Goal: Task Accomplishment & Management: Manage account settings

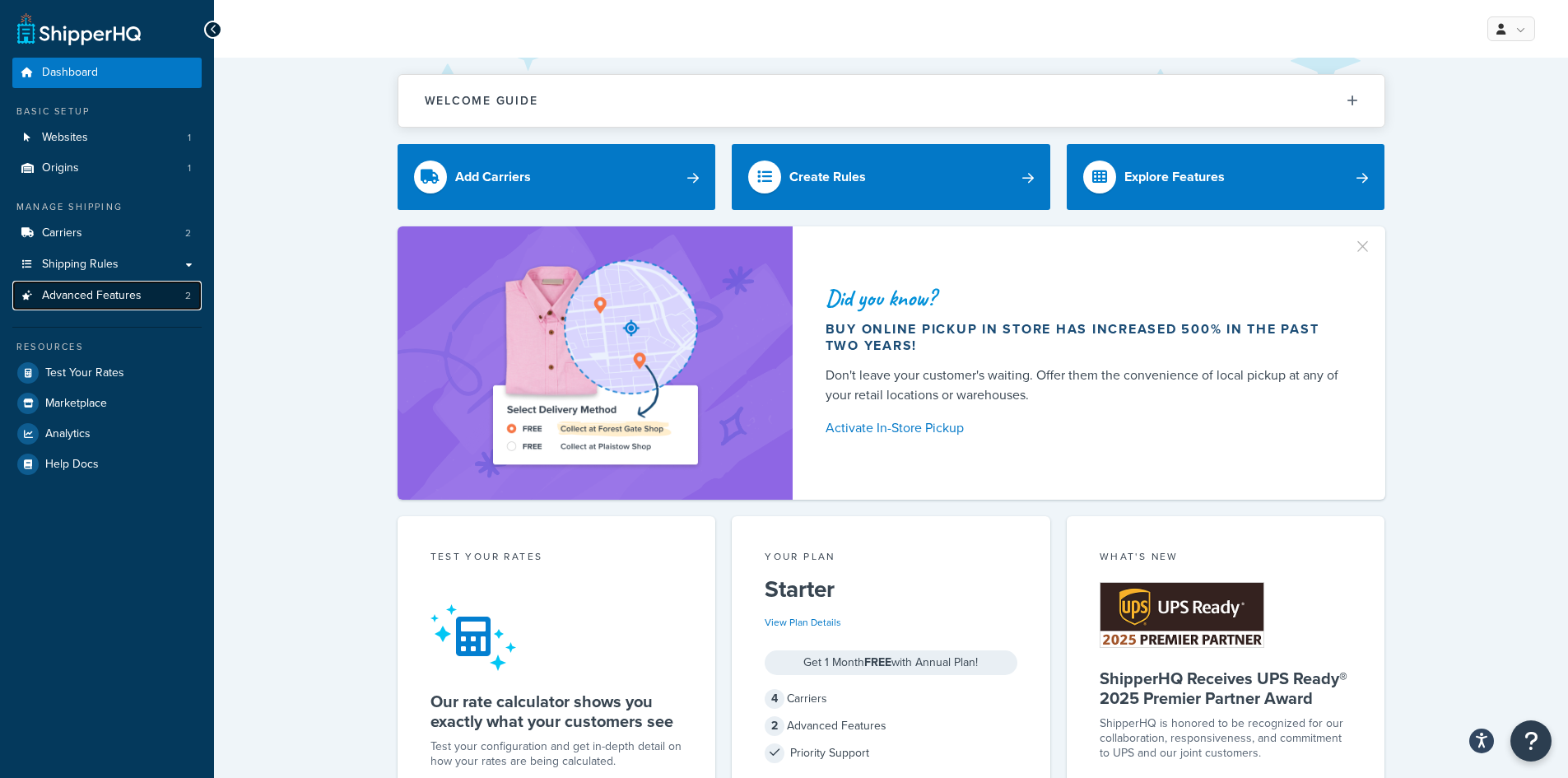
click at [112, 295] on span "Advanced Features" at bounding box center [92, 295] width 100 height 14
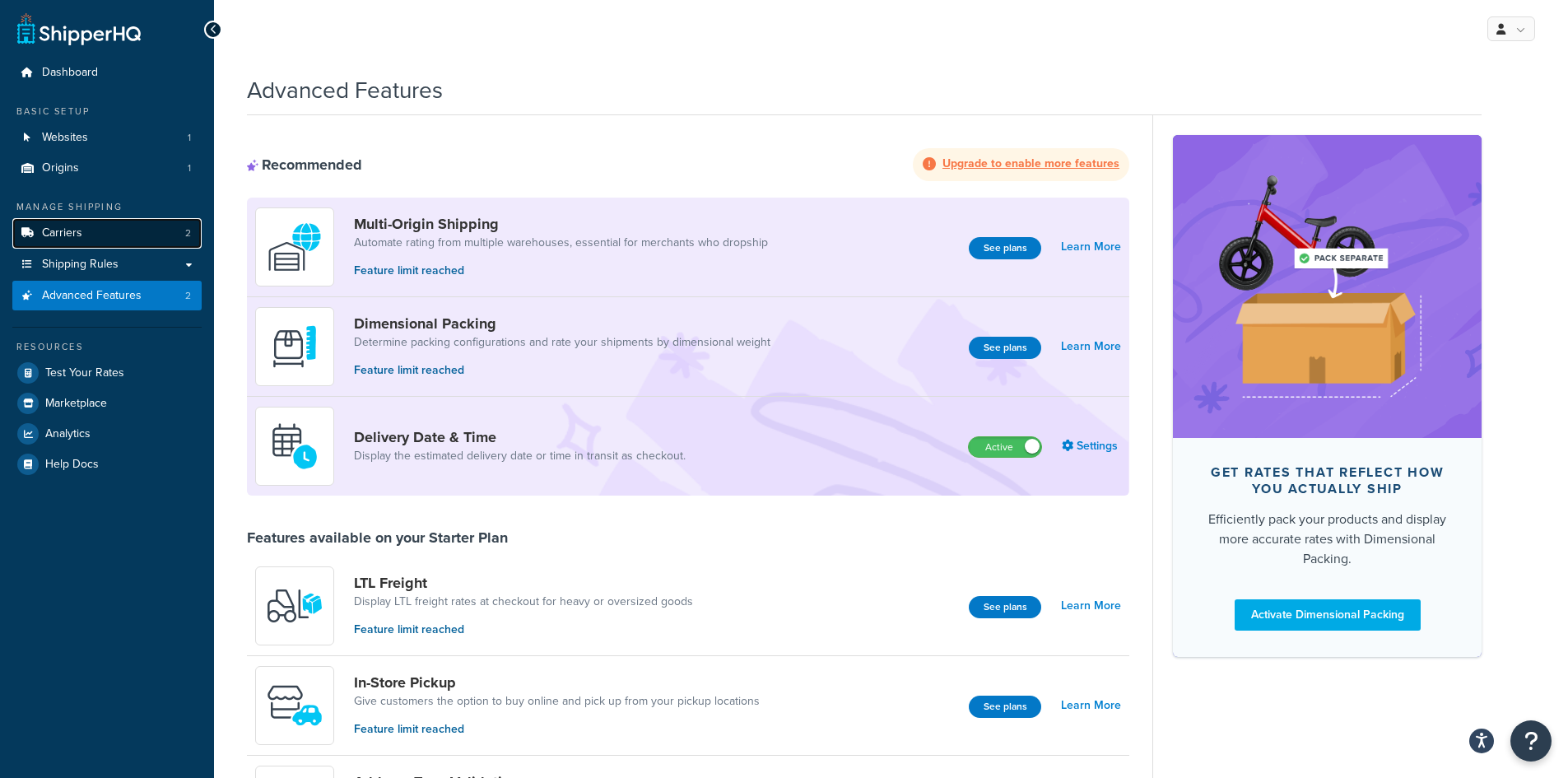
click at [137, 228] on link "Carriers 2" at bounding box center [106, 233] width 189 height 30
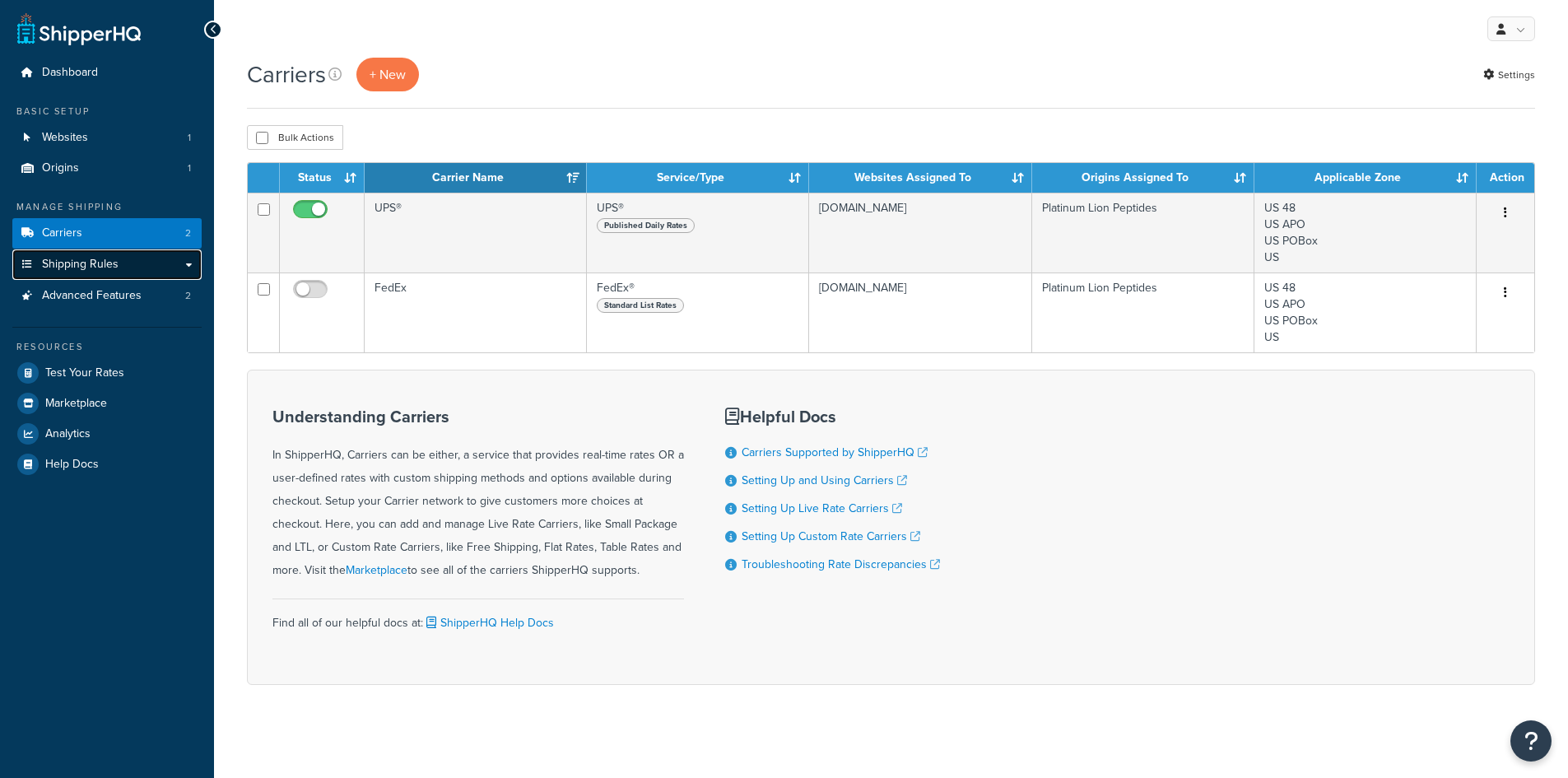
click at [137, 259] on link "Shipping Rules" at bounding box center [106, 264] width 189 height 30
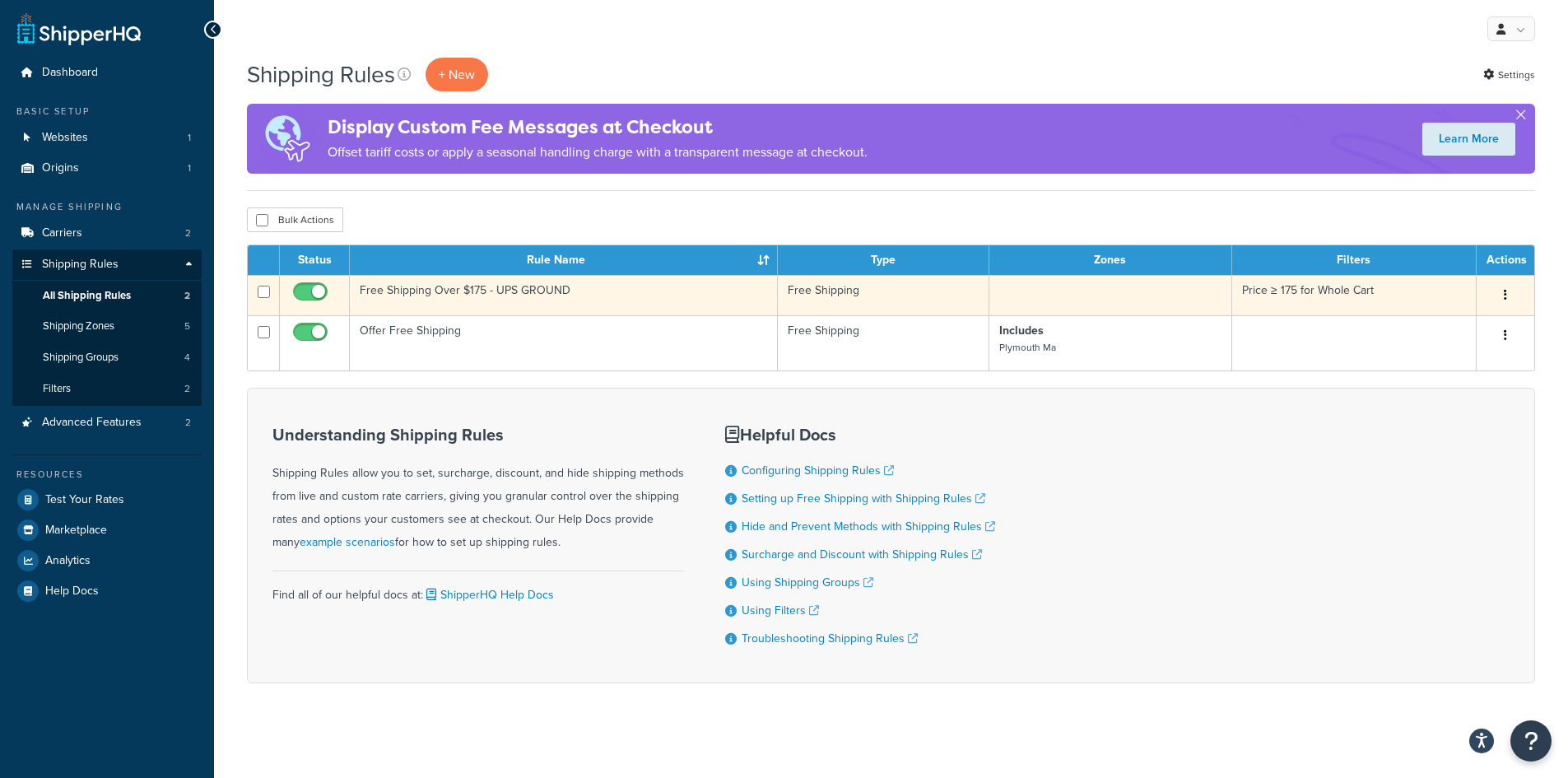
click at [1415, 285] on td "Price ≥ 175 for Whole Cart" at bounding box center [1354, 295] width 245 height 40
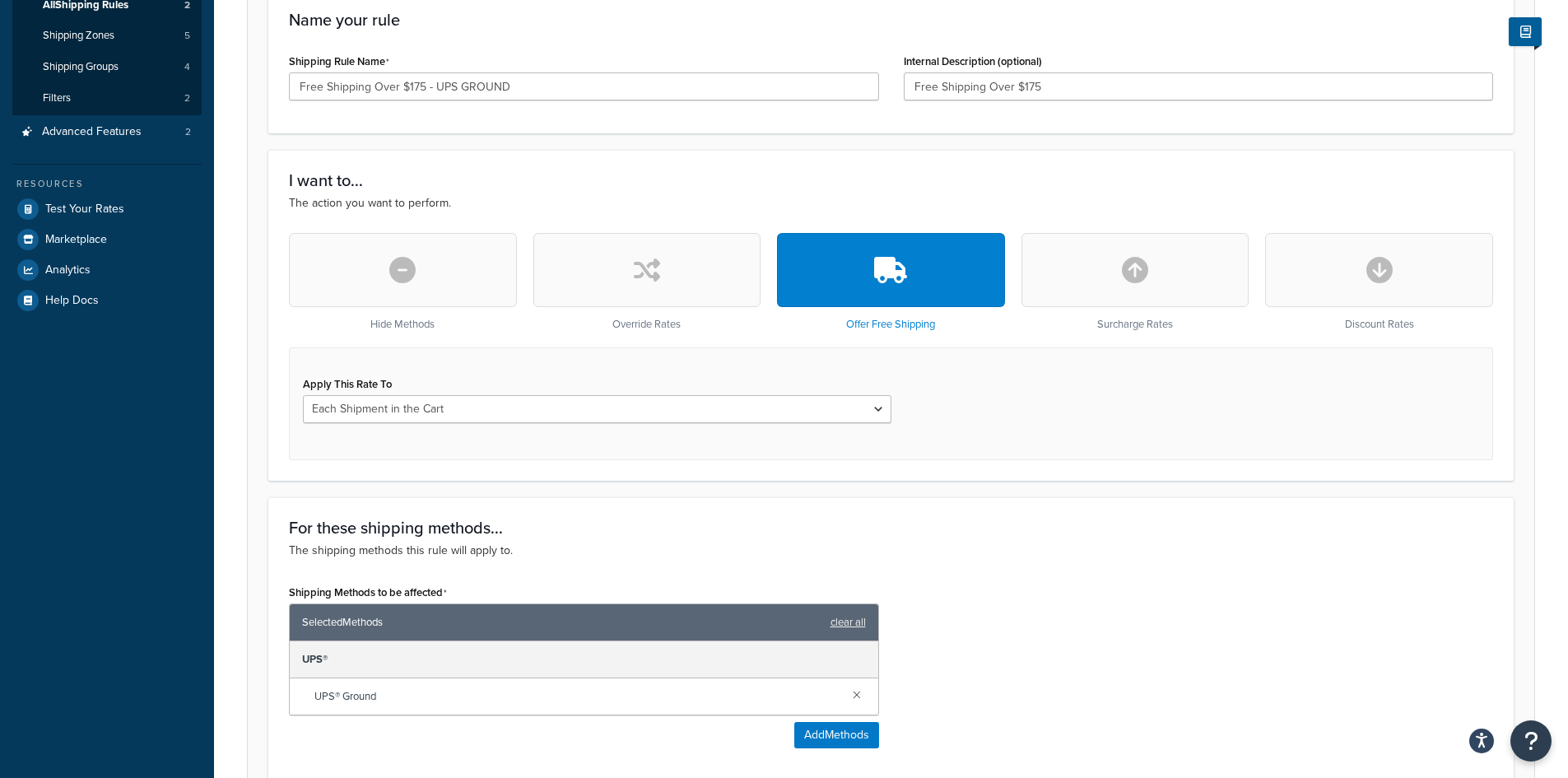
scroll to position [329, 0]
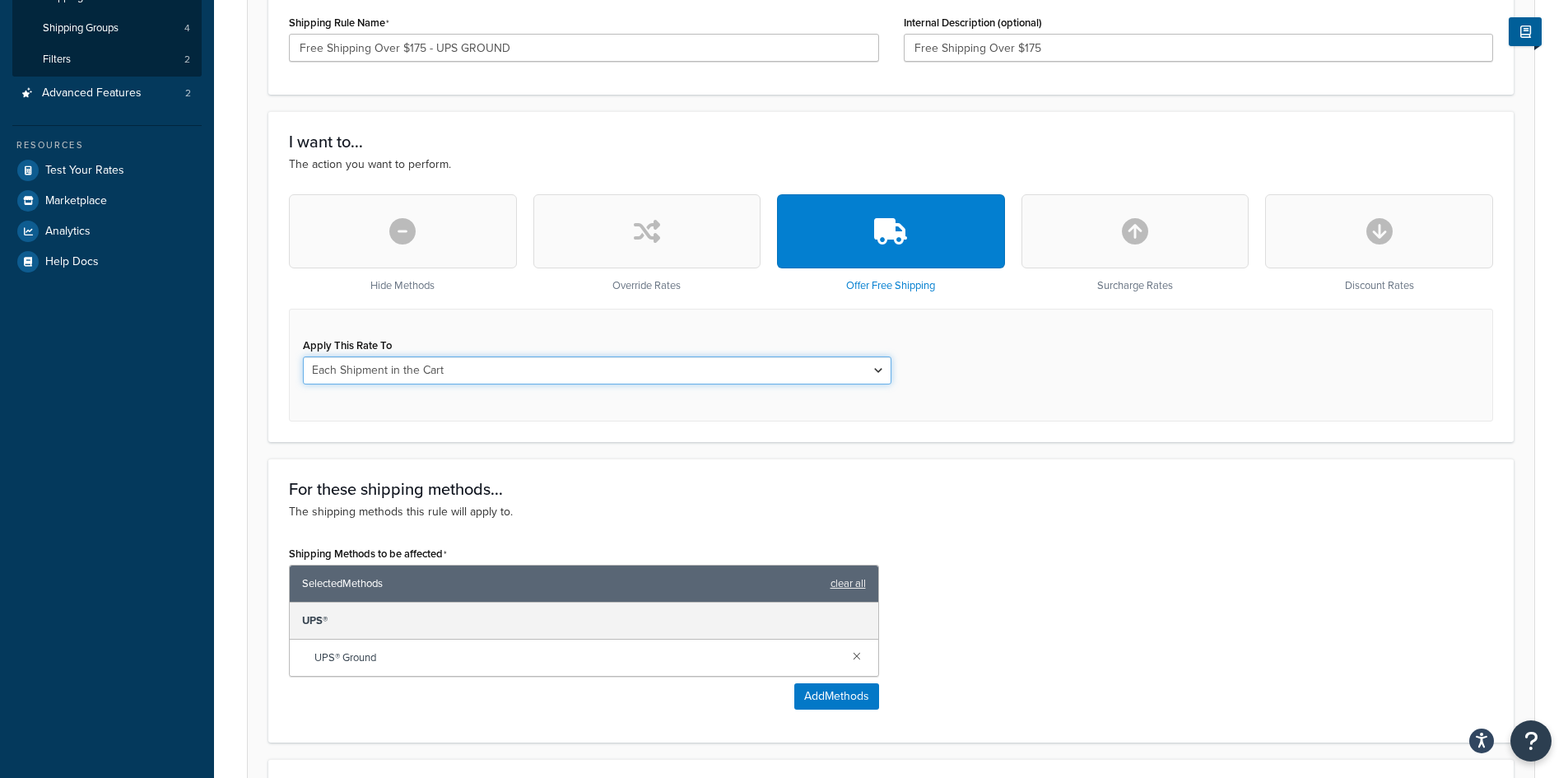
click at [878, 377] on select "Each Shipment in the Cart Each Shipping Group in the Cart Each Item within a Sh…" at bounding box center [597, 370] width 588 height 28
click at [303, 358] on select "Each Shipment in the Cart Each Shipping Group in the Cart Each Item within a Sh…" at bounding box center [597, 370] width 588 height 28
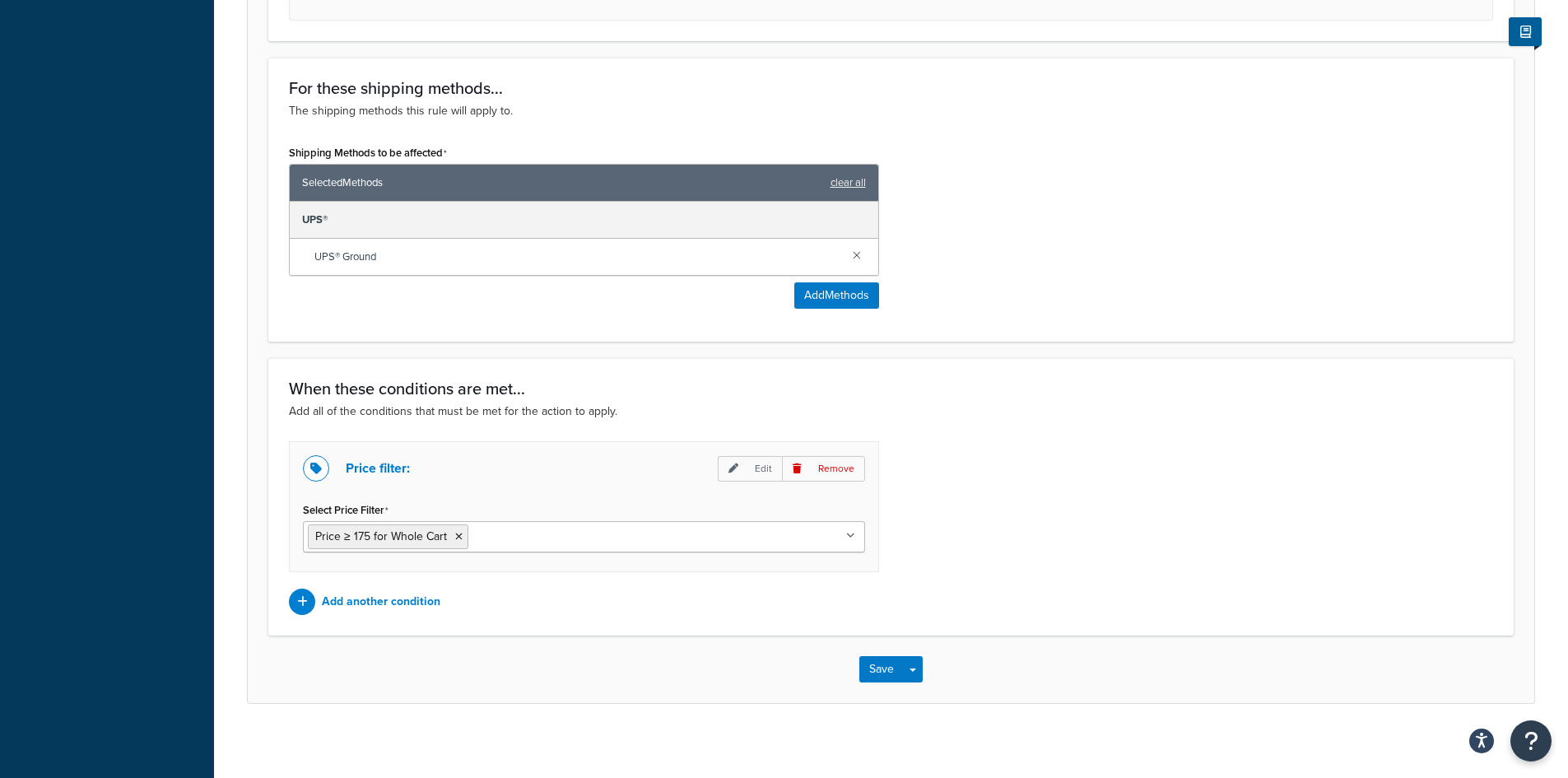
scroll to position [741, 0]
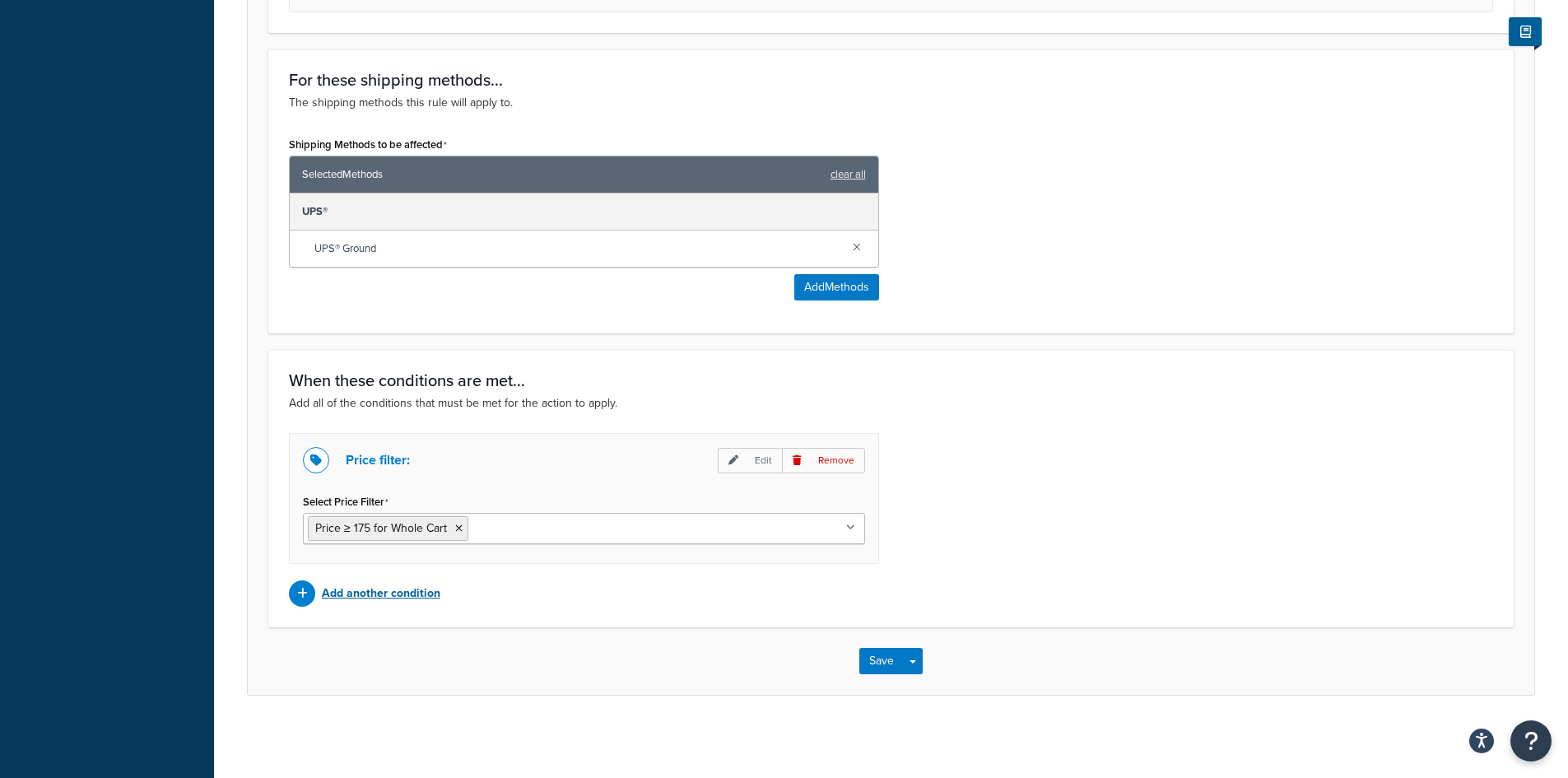
click at [392, 592] on p "Add another condition" at bounding box center [381, 593] width 119 height 23
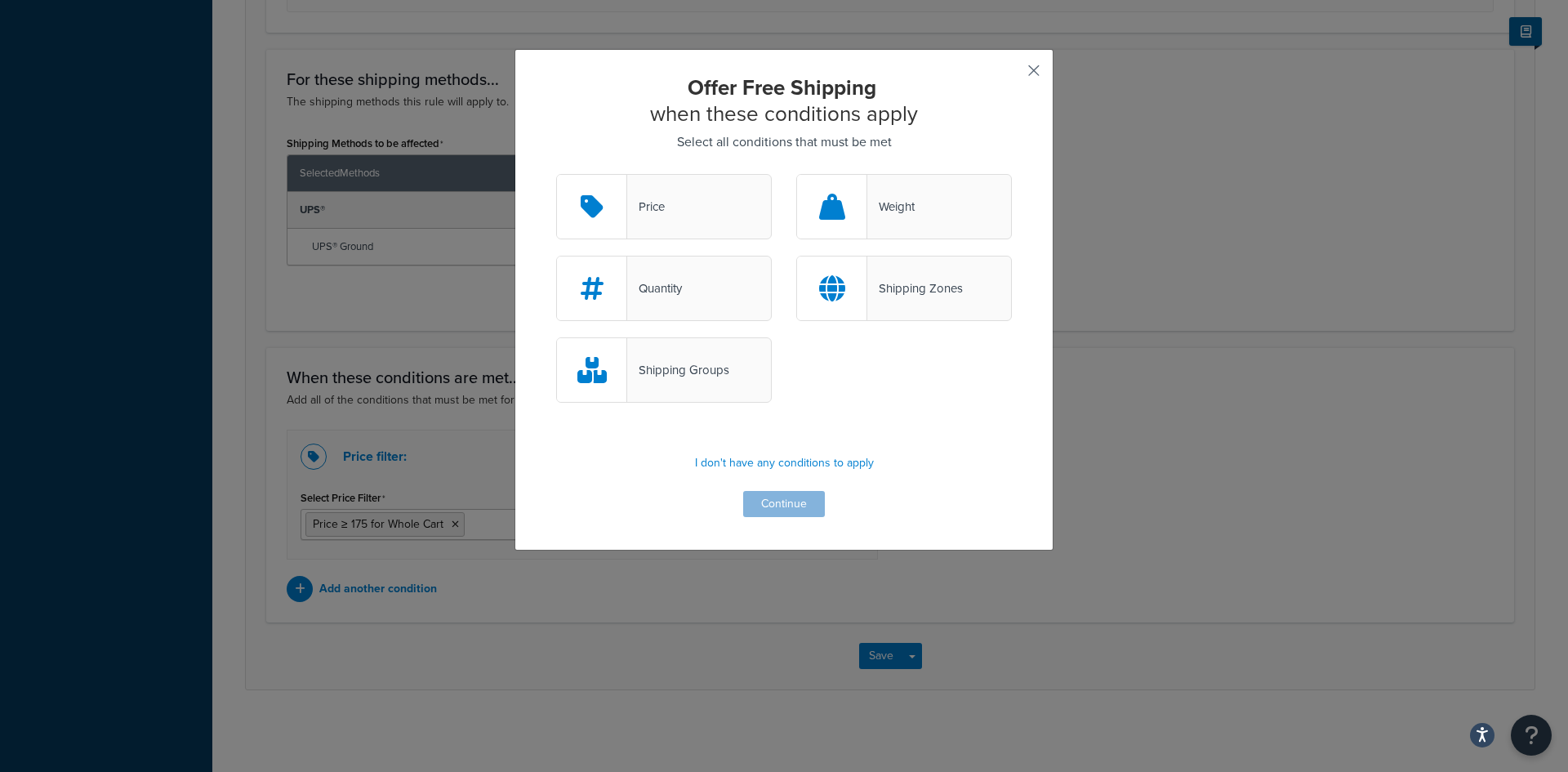
click at [1012, 74] on button "button" at bounding box center [1010, 76] width 4 height 4
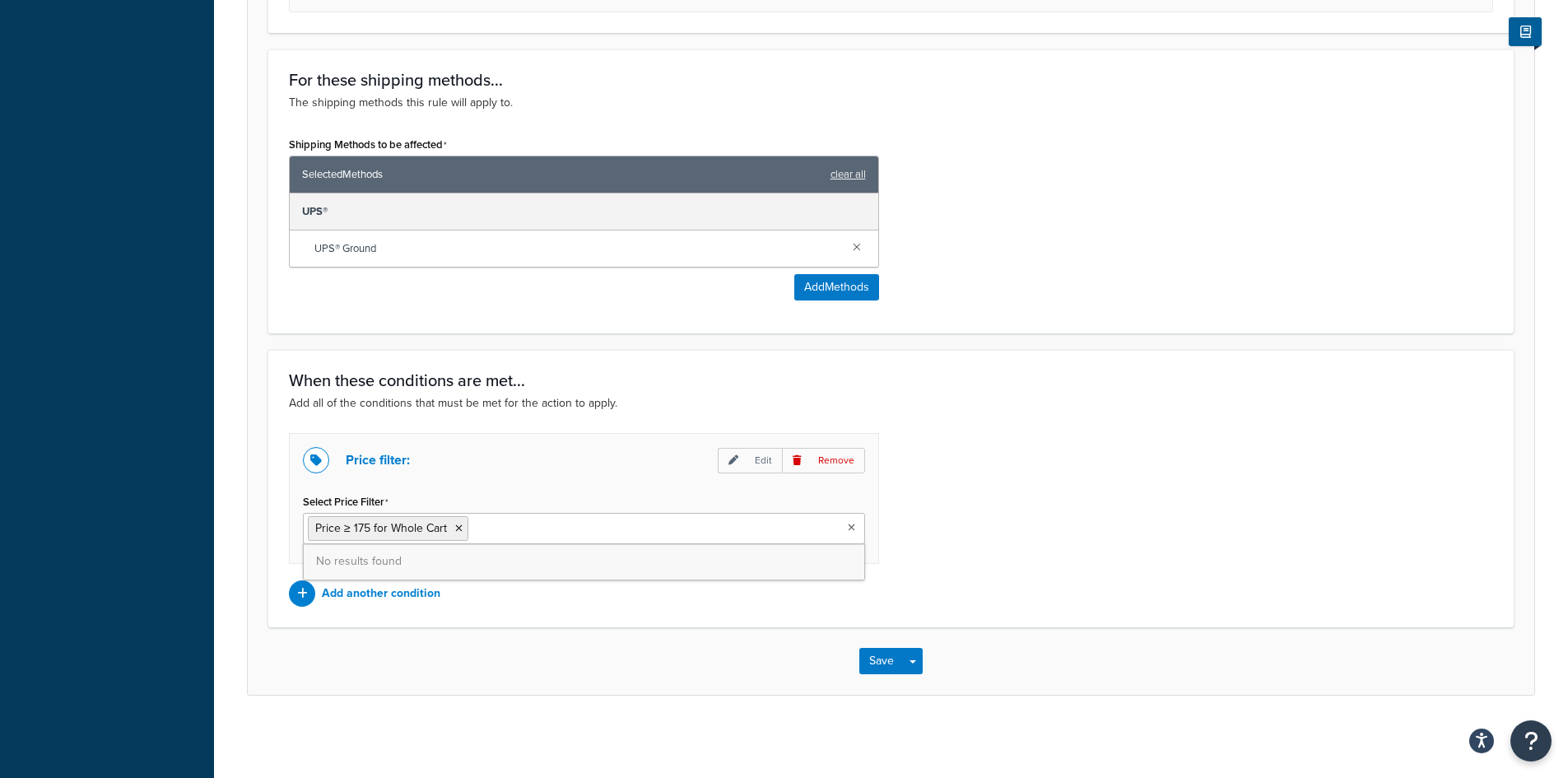
click at [641, 534] on ul "Price ≥ 175 for Whole Cart" at bounding box center [584, 528] width 562 height 31
click at [564, 562] on span "No results found" at bounding box center [584, 562] width 561 height 36
click at [751, 459] on p "Edit" at bounding box center [750, 460] width 64 height 26
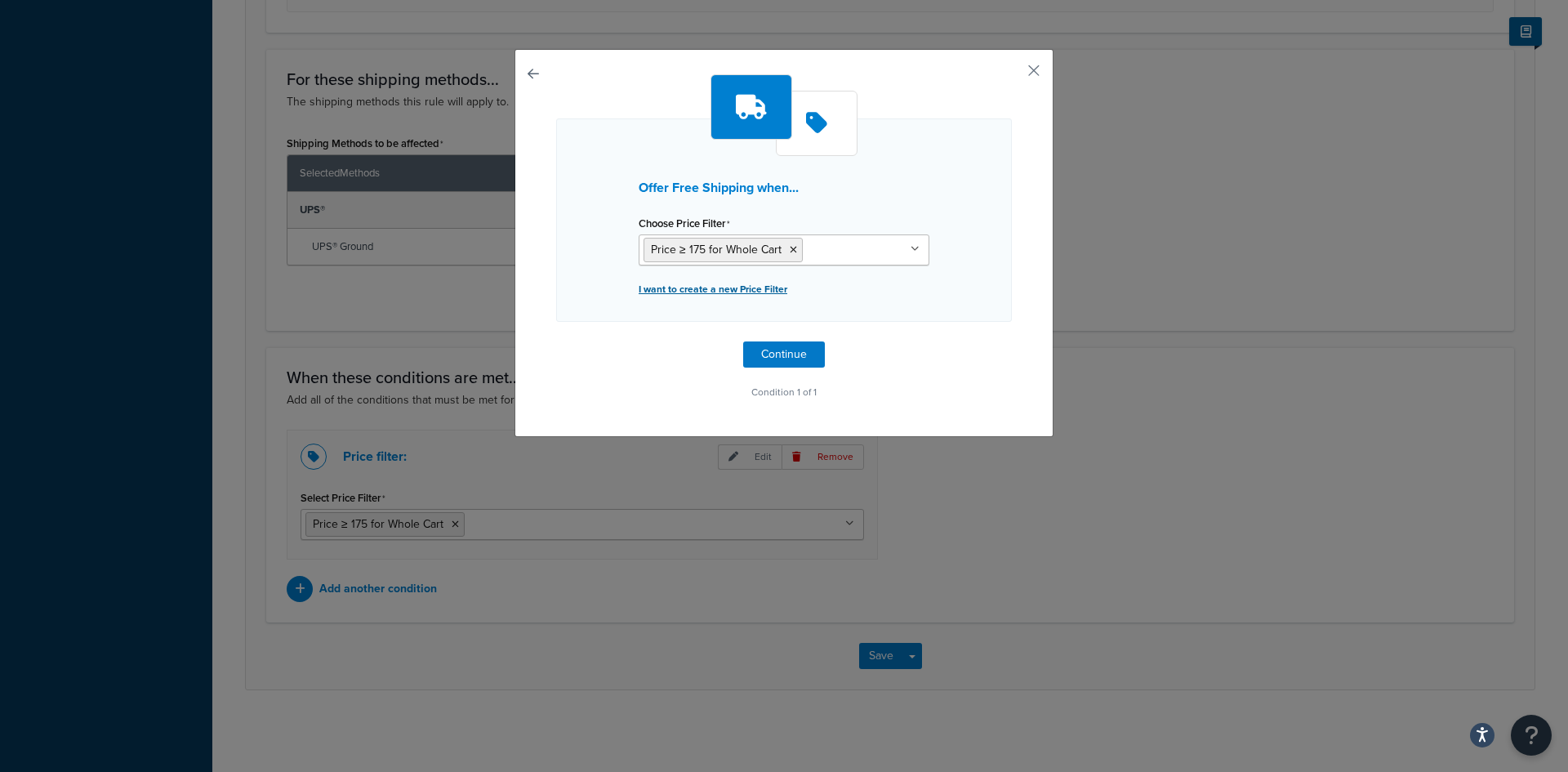
click at [775, 287] on p "I want to create a new Price Filter" at bounding box center [784, 289] width 291 height 23
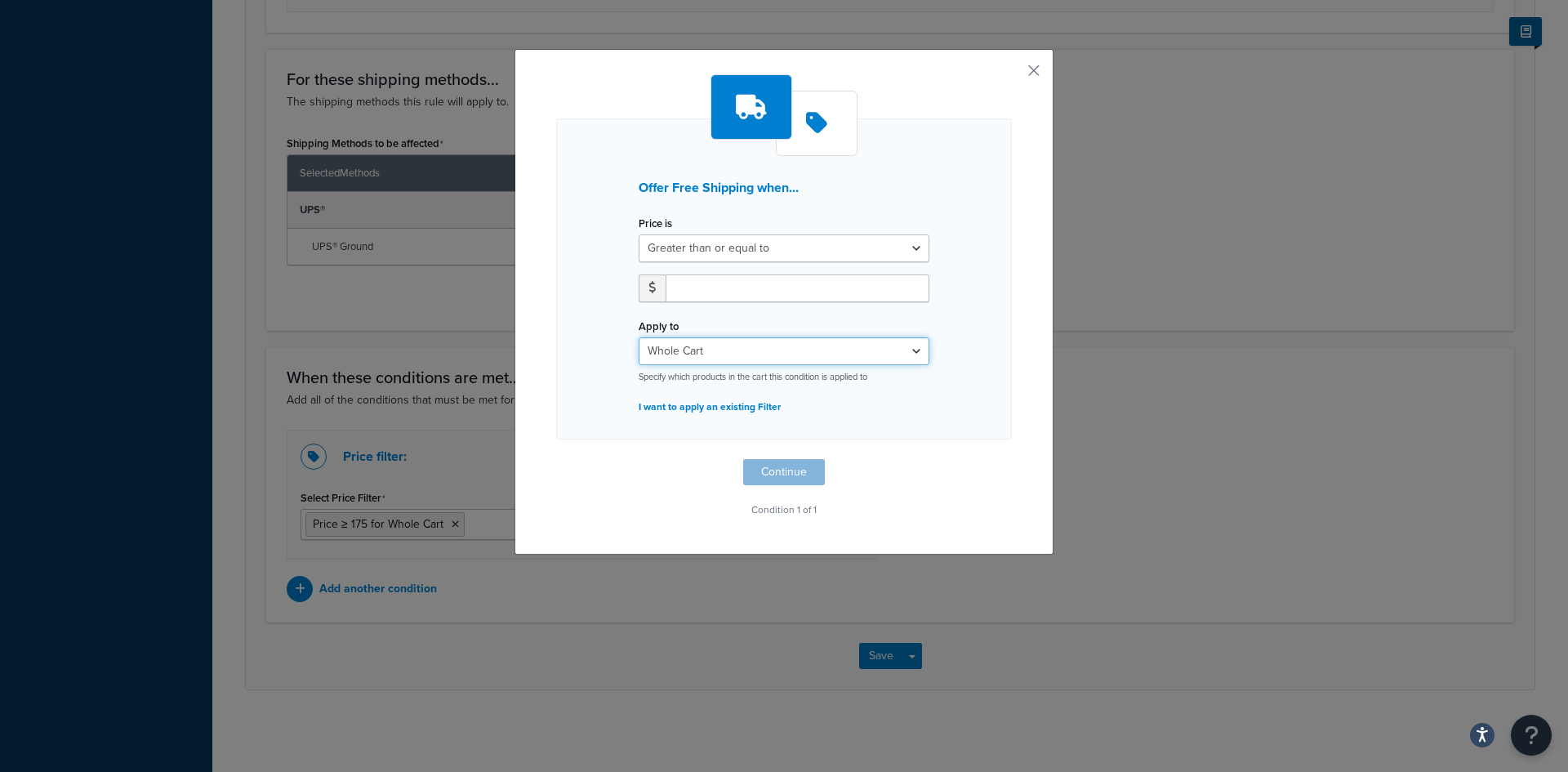
click at [776, 350] on select "Whole Cart Everything in Shipping Group Everything at Origin Each Item within S…" at bounding box center [784, 351] width 291 height 28
click at [913, 244] on select "Greater than or equal to Between or equal to Less than or equal to" at bounding box center [784, 248] width 291 height 28
drag, startPoint x: 1035, startPoint y: 60, endPoint x: 1030, endPoint y: 69, distance: 10.3
click at [1035, 60] on div "Offer Free Shipping when... Price is Greater than or equal to Between or equal …" at bounding box center [784, 302] width 539 height 505
click at [1012, 74] on button "button" at bounding box center [1010, 76] width 4 height 4
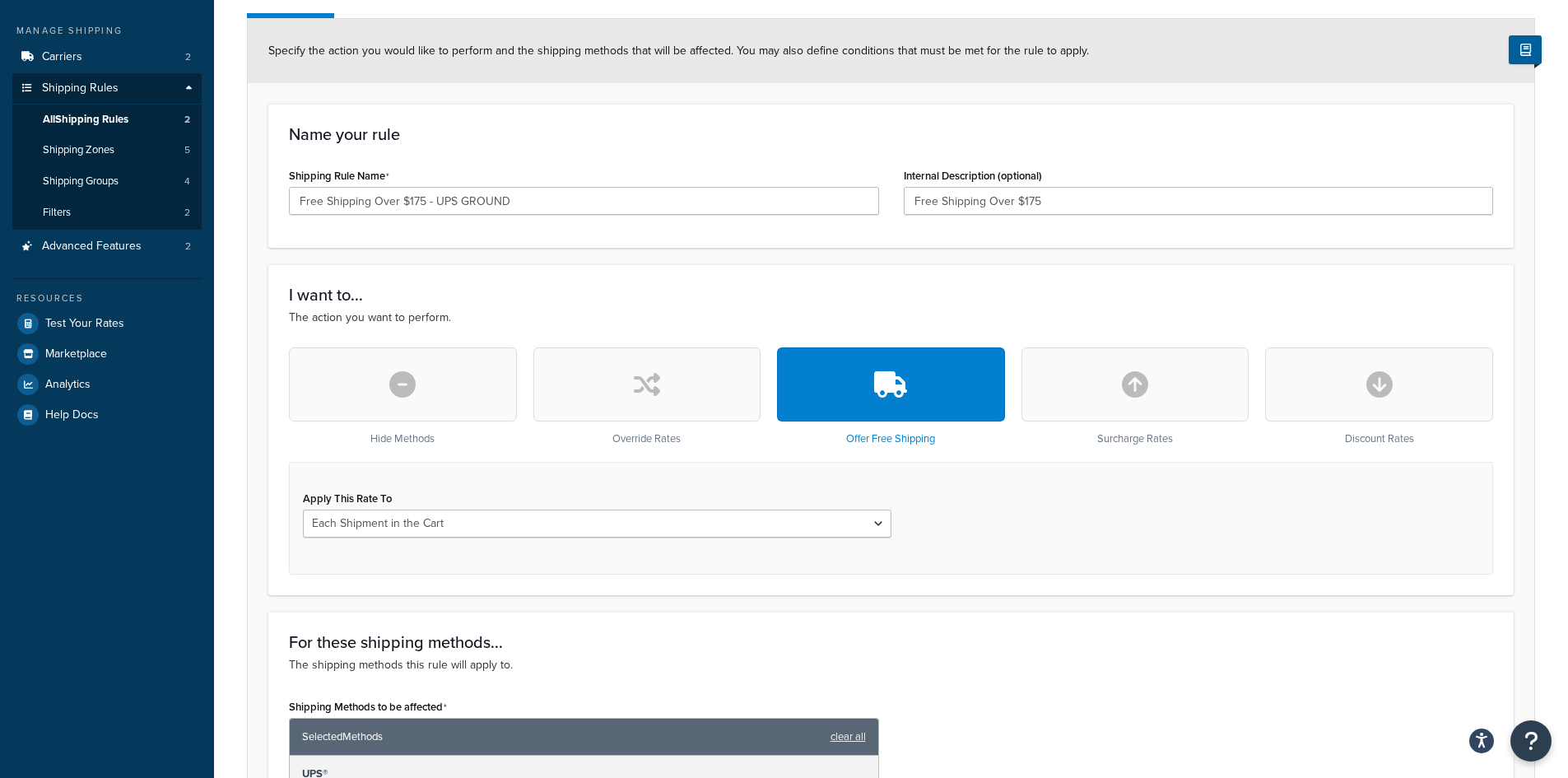
scroll to position [165, 0]
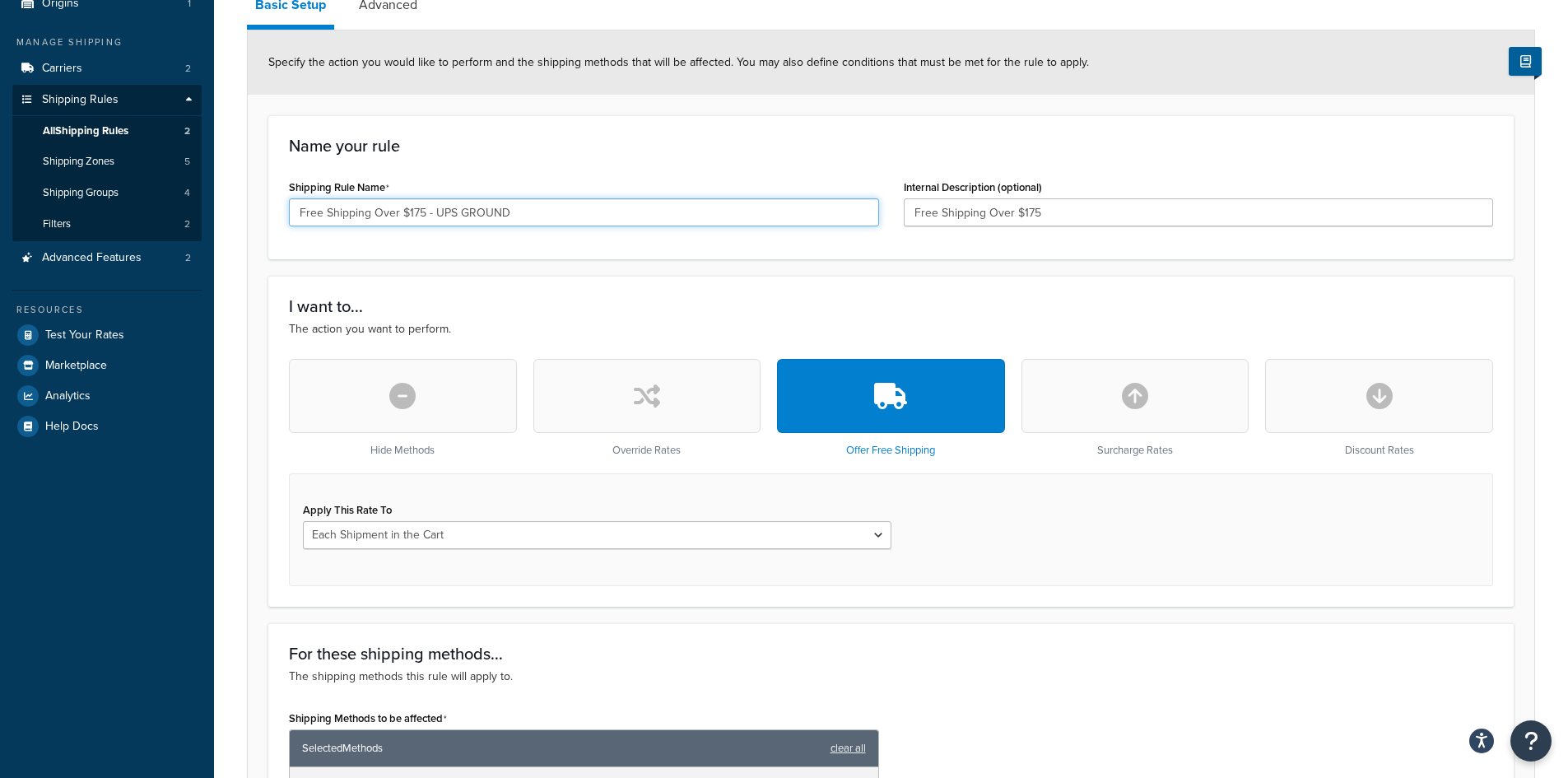
click at [421, 214] on input "Free Shipping Over $175 - UPS GROUND" at bounding box center [583, 212] width 590 height 28
click at [425, 216] on input "Free Shipping Over $175 - UPS GROUND" at bounding box center [583, 212] width 590 height 28
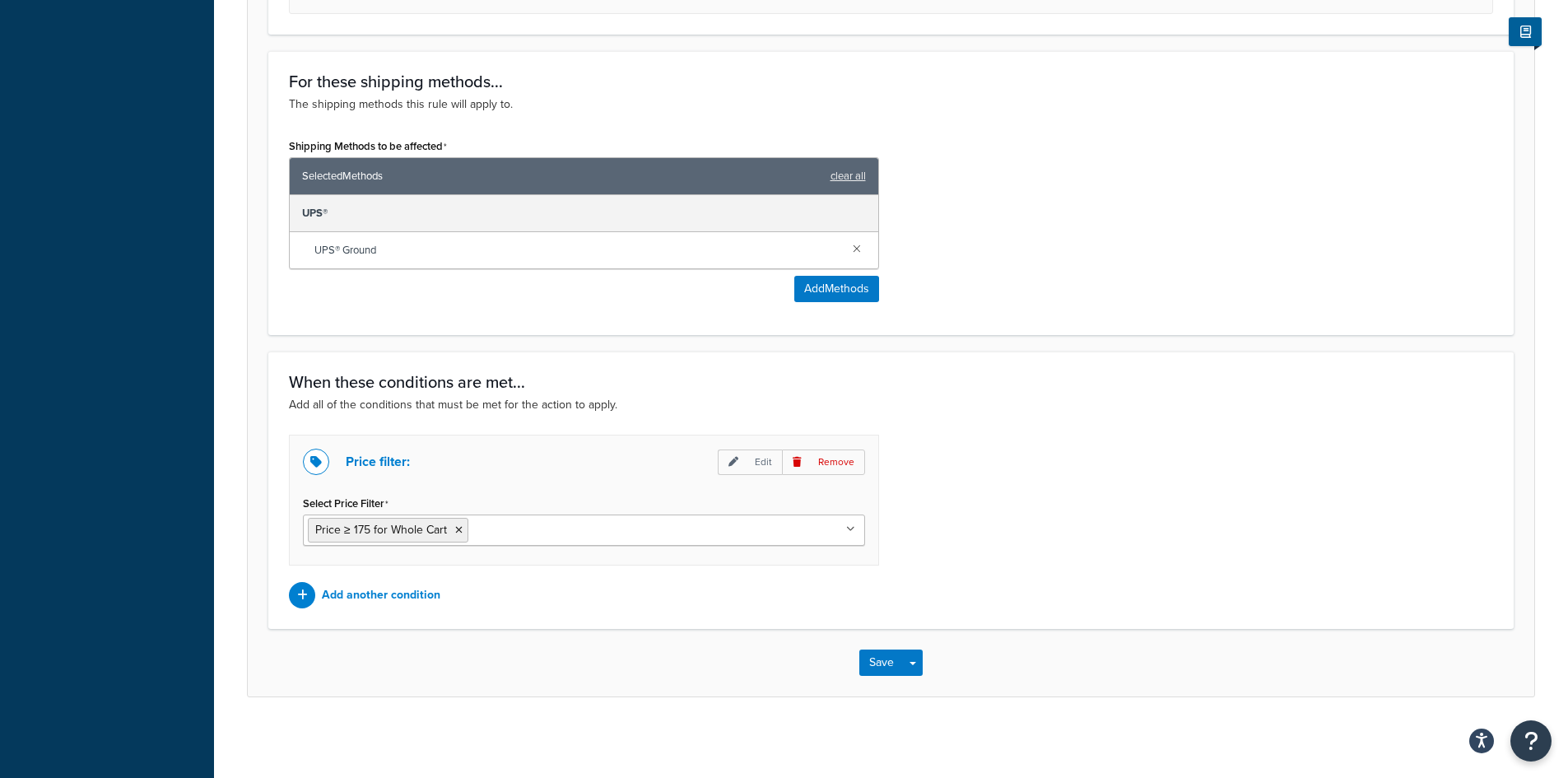
scroll to position [741, 0]
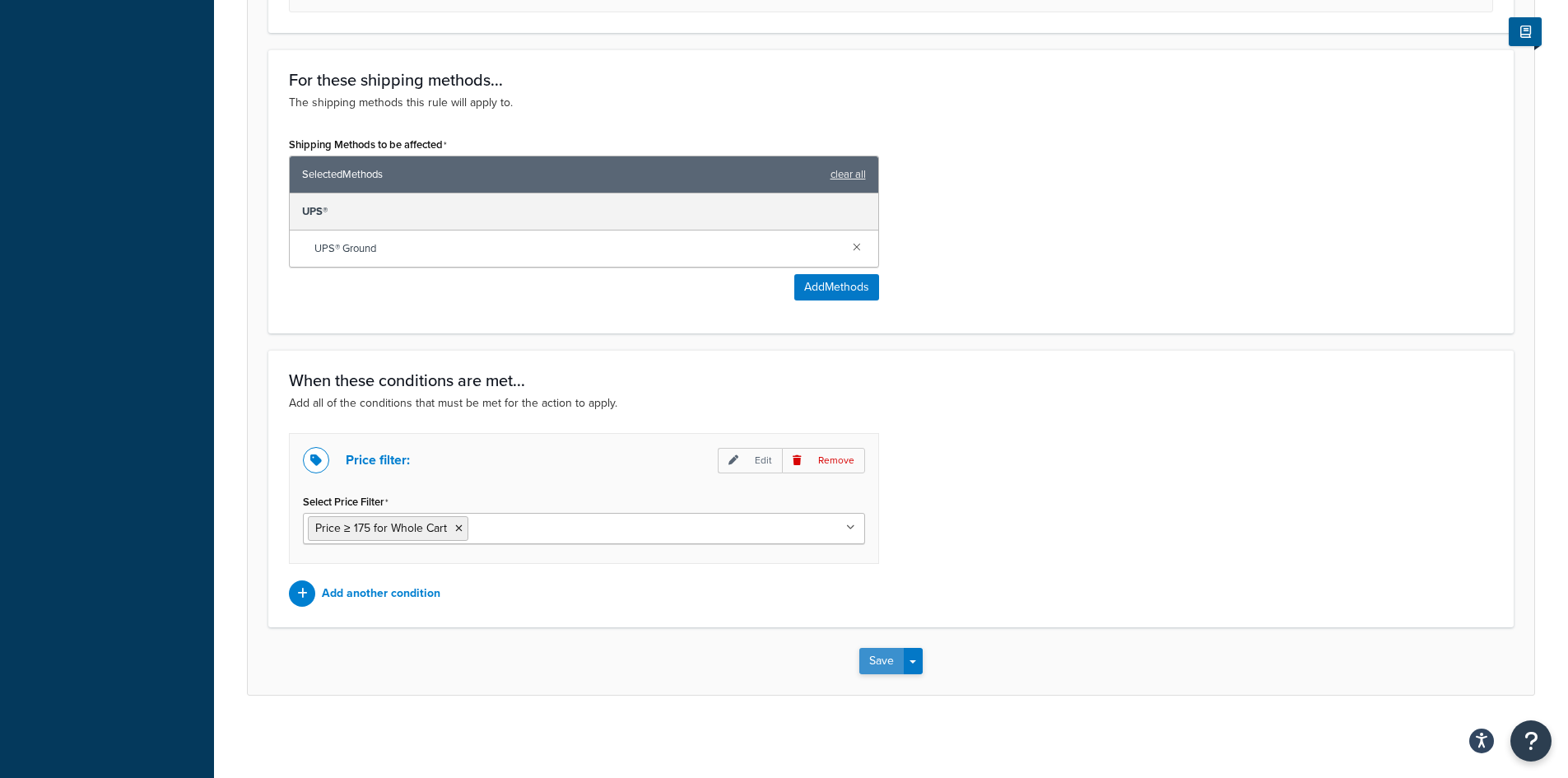
type input "Free Shipping Over $175 (After Discounts) - UPS GROUND"
click at [889, 659] on button "Save" at bounding box center [882, 660] width 45 height 27
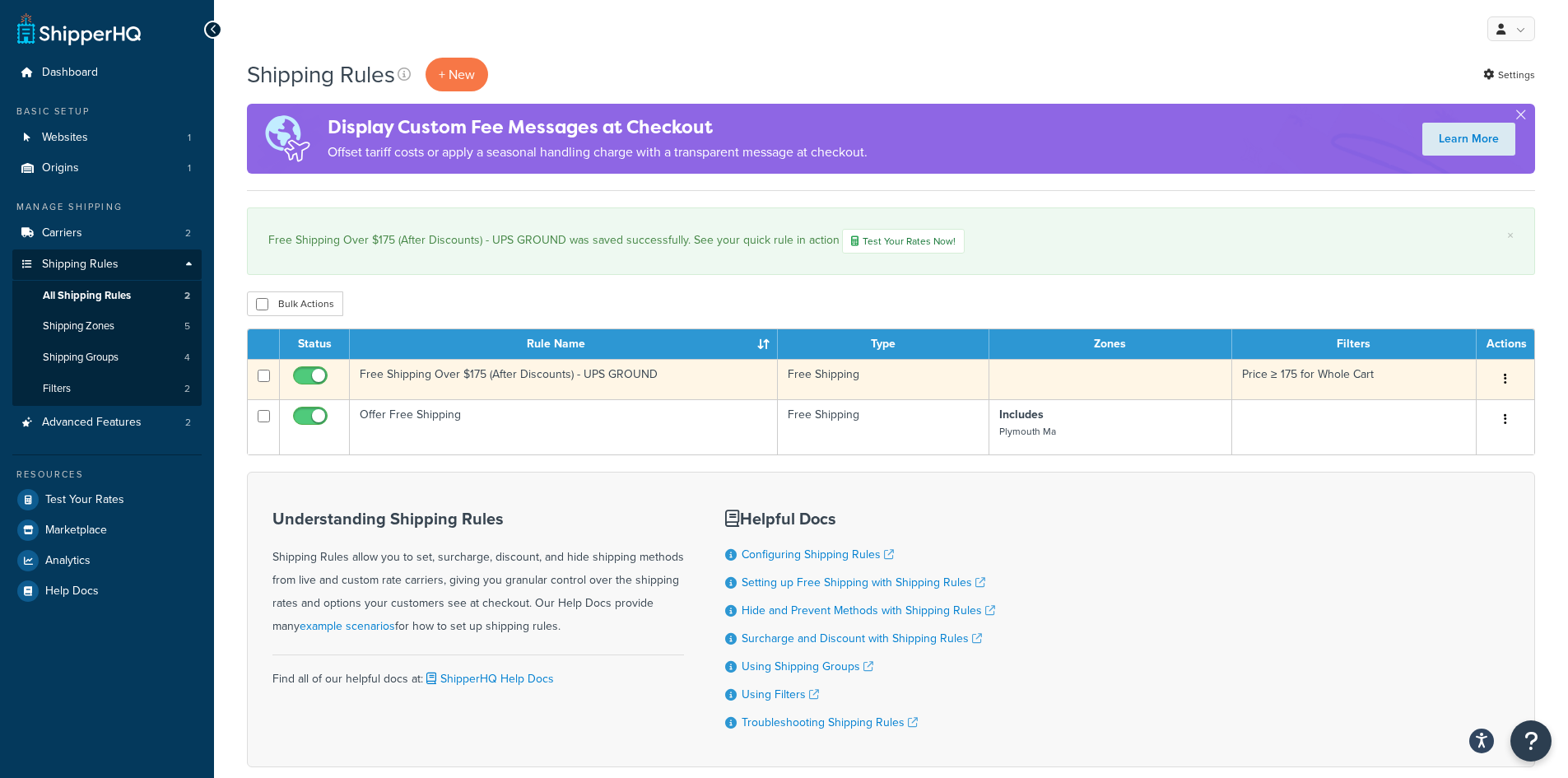
click at [1507, 383] on button "button" at bounding box center [1505, 380] width 23 height 27
click at [1461, 413] on link "Edit" at bounding box center [1450, 410] width 130 height 33
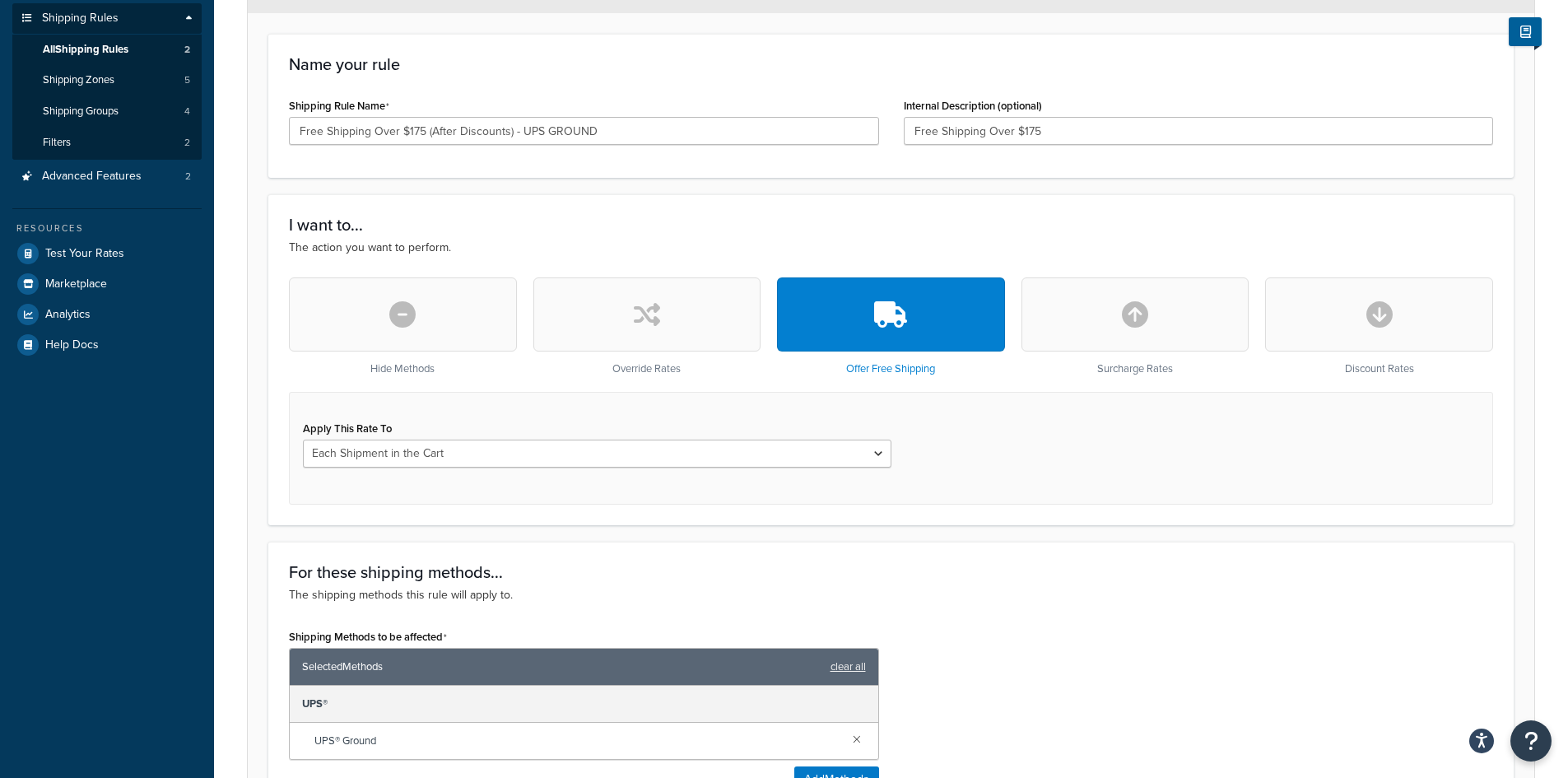
scroll to position [247, 0]
click at [1392, 327] on icon "button" at bounding box center [1379, 313] width 27 height 27
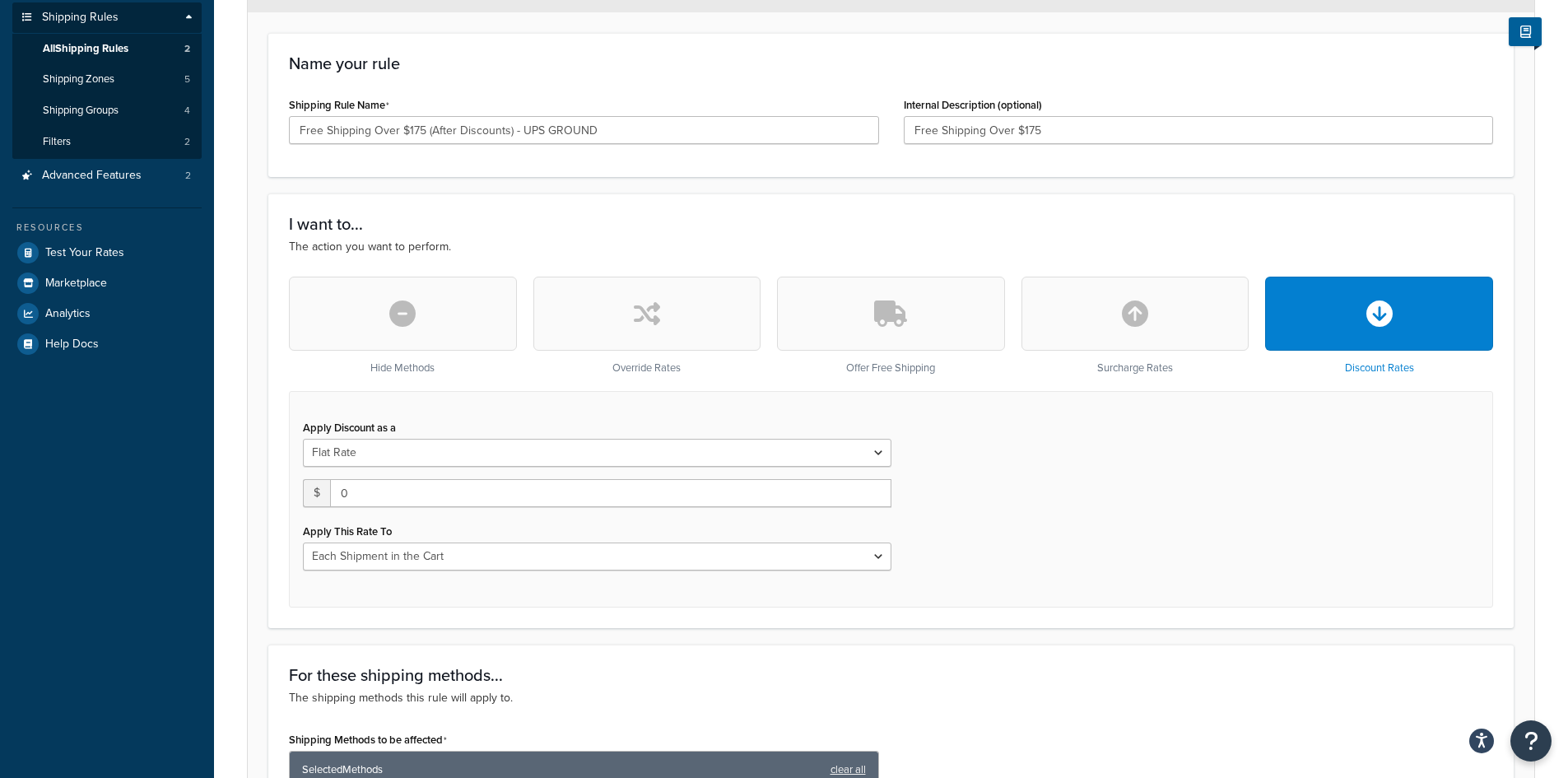
click at [951, 316] on button "button" at bounding box center [891, 313] width 228 height 74
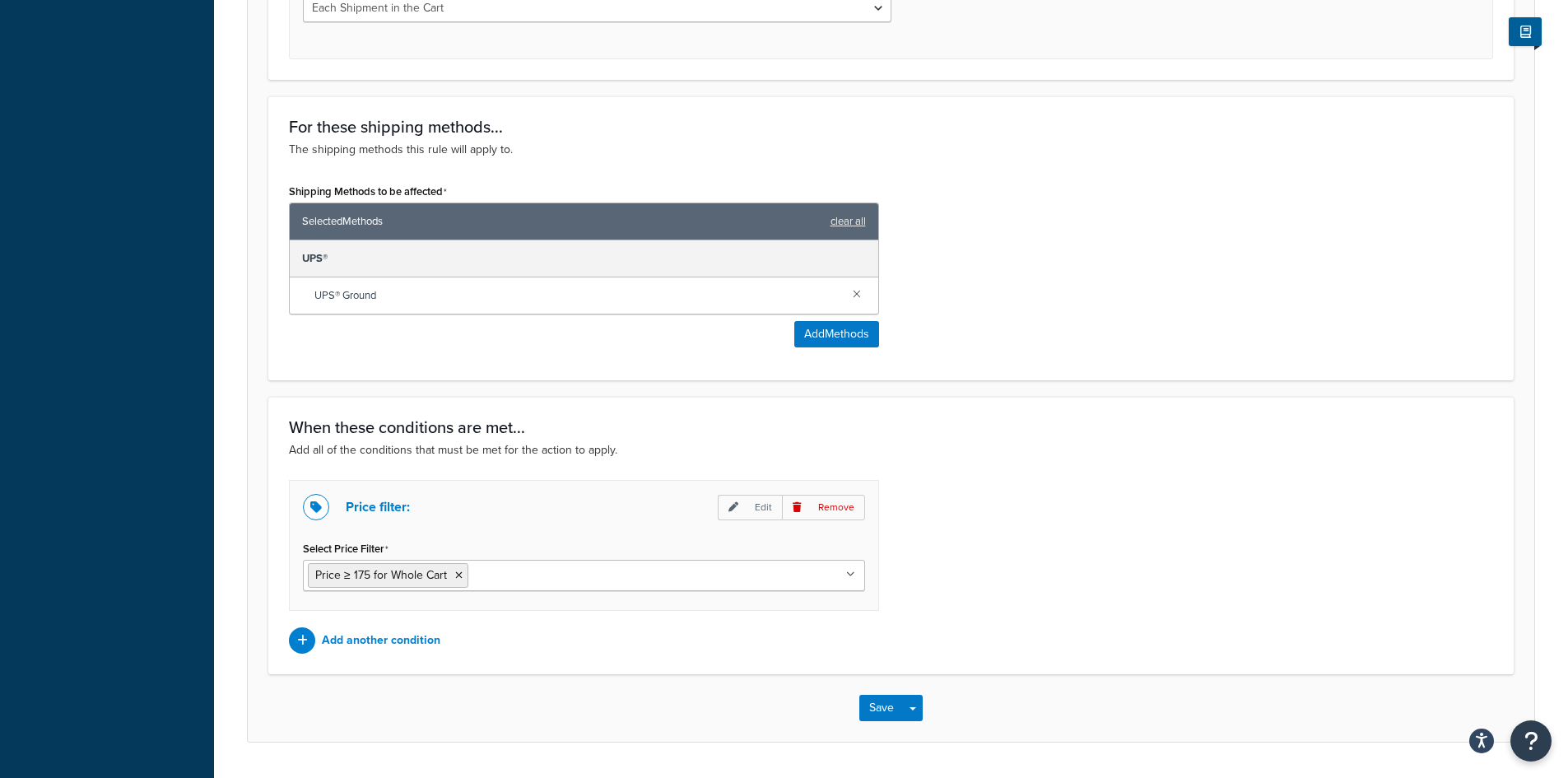
scroll to position [741, 0]
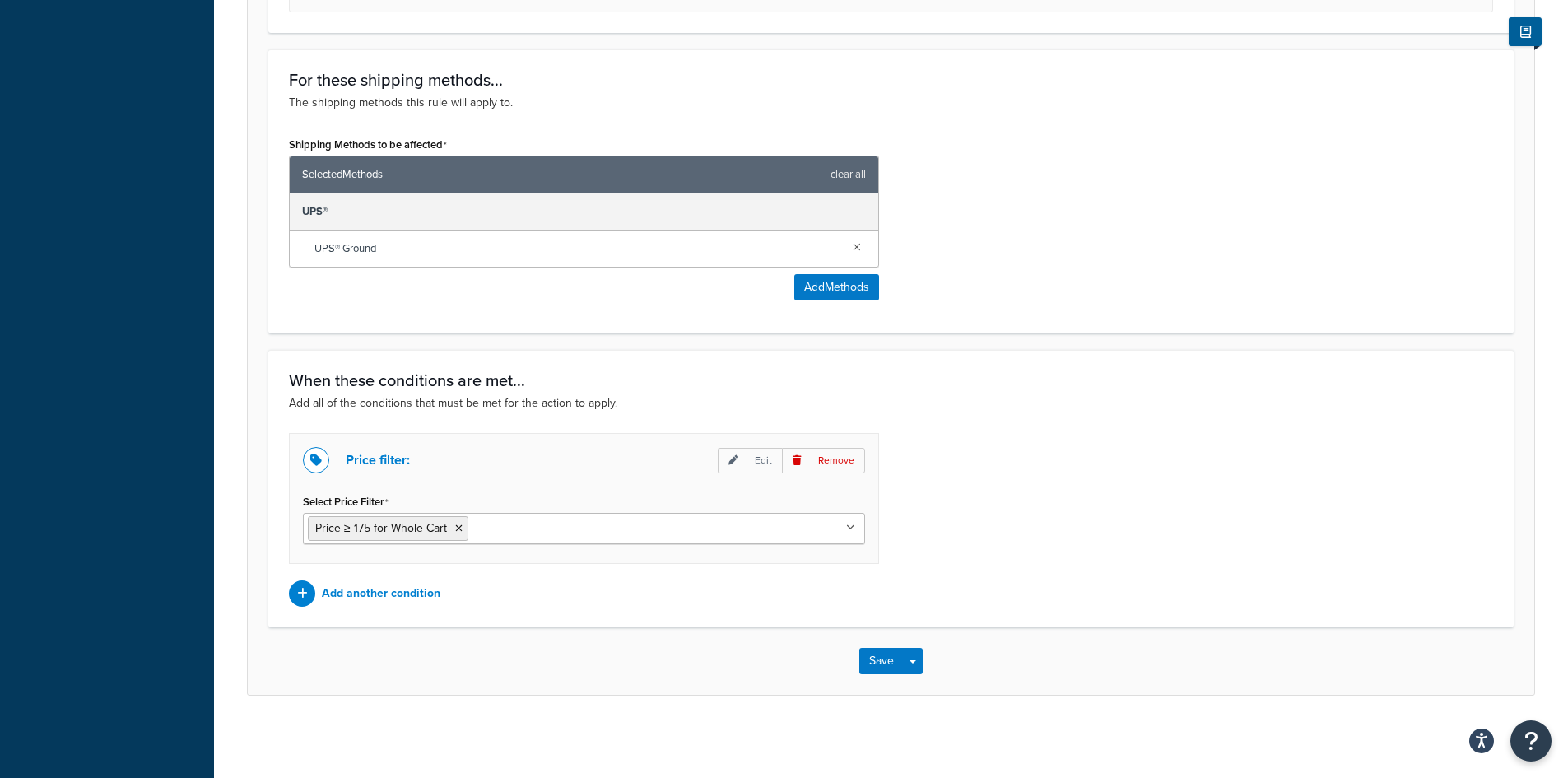
click at [528, 535] on ul "Price ≥ 175 for Whole Cart" at bounding box center [584, 528] width 562 height 31
click at [506, 582] on div "Add another condition" at bounding box center [583, 593] width 590 height 27
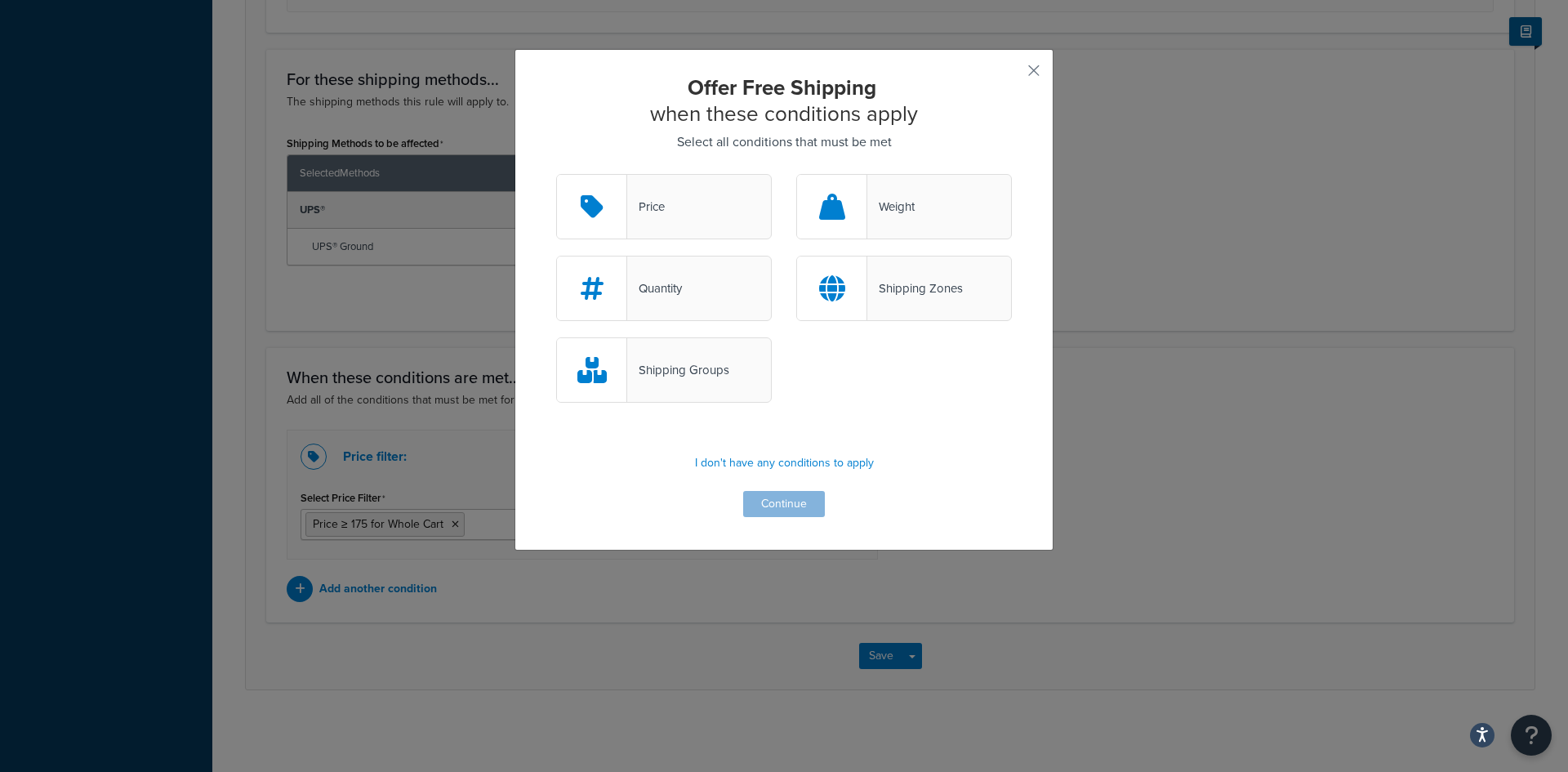
click at [714, 203] on div "Price" at bounding box center [664, 206] width 216 height 66
click at [0, 0] on input "Price" at bounding box center [0, 0] width 0 height 0
click at [778, 502] on button "Continue" at bounding box center [784, 504] width 82 height 26
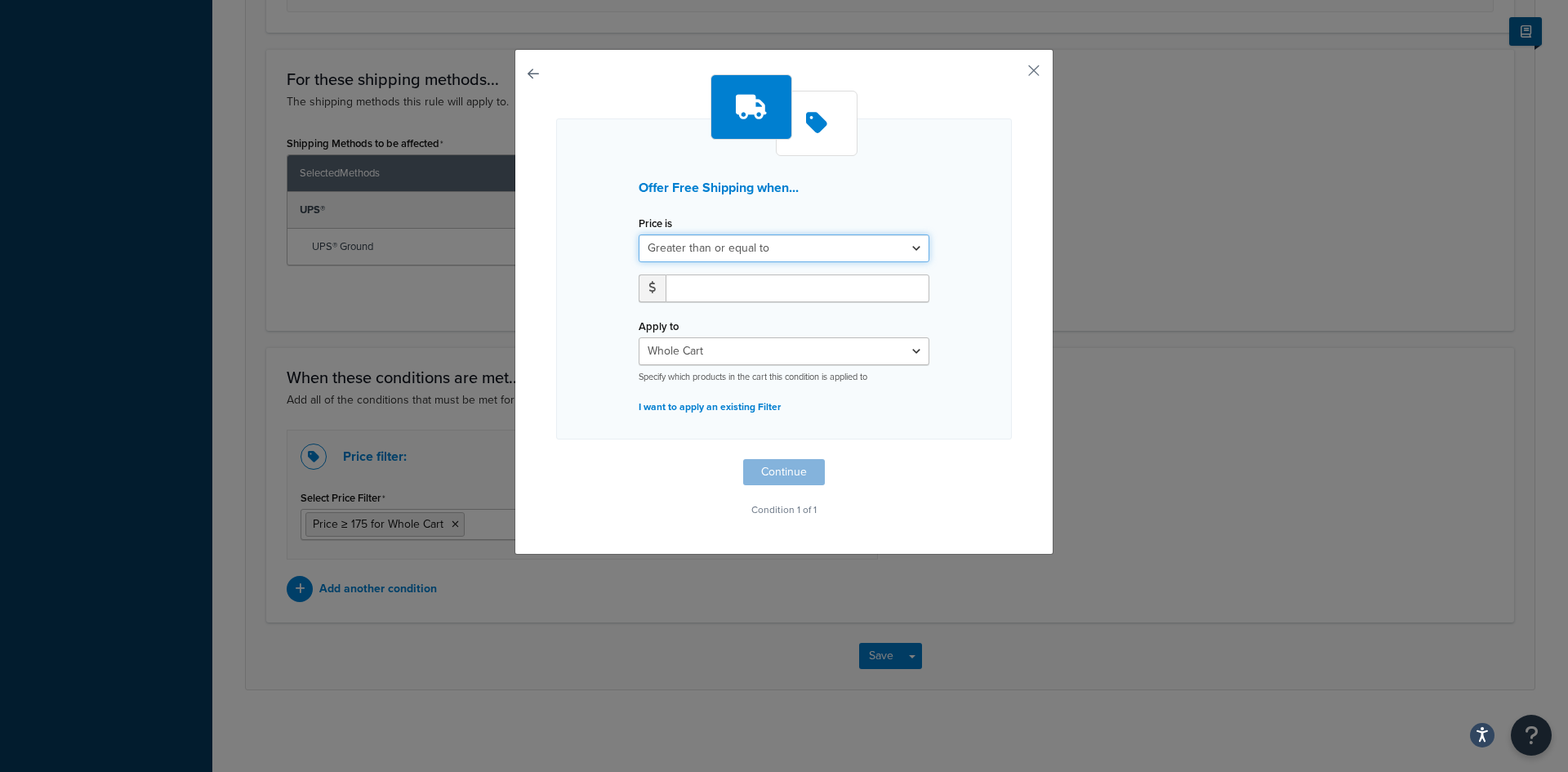
click at [916, 245] on select "Greater than or equal to Between or equal to Less than or equal to" at bounding box center [784, 248] width 291 height 28
click at [639, 234] on select "Greater than or equal to Between or equal to Less than or equal to" at bounding box center [784, 248] width 291 height 28
click at [905, 292] on input "0" at bounding box center [798, 288] width 264 height 28
type input "0"
type input "175"
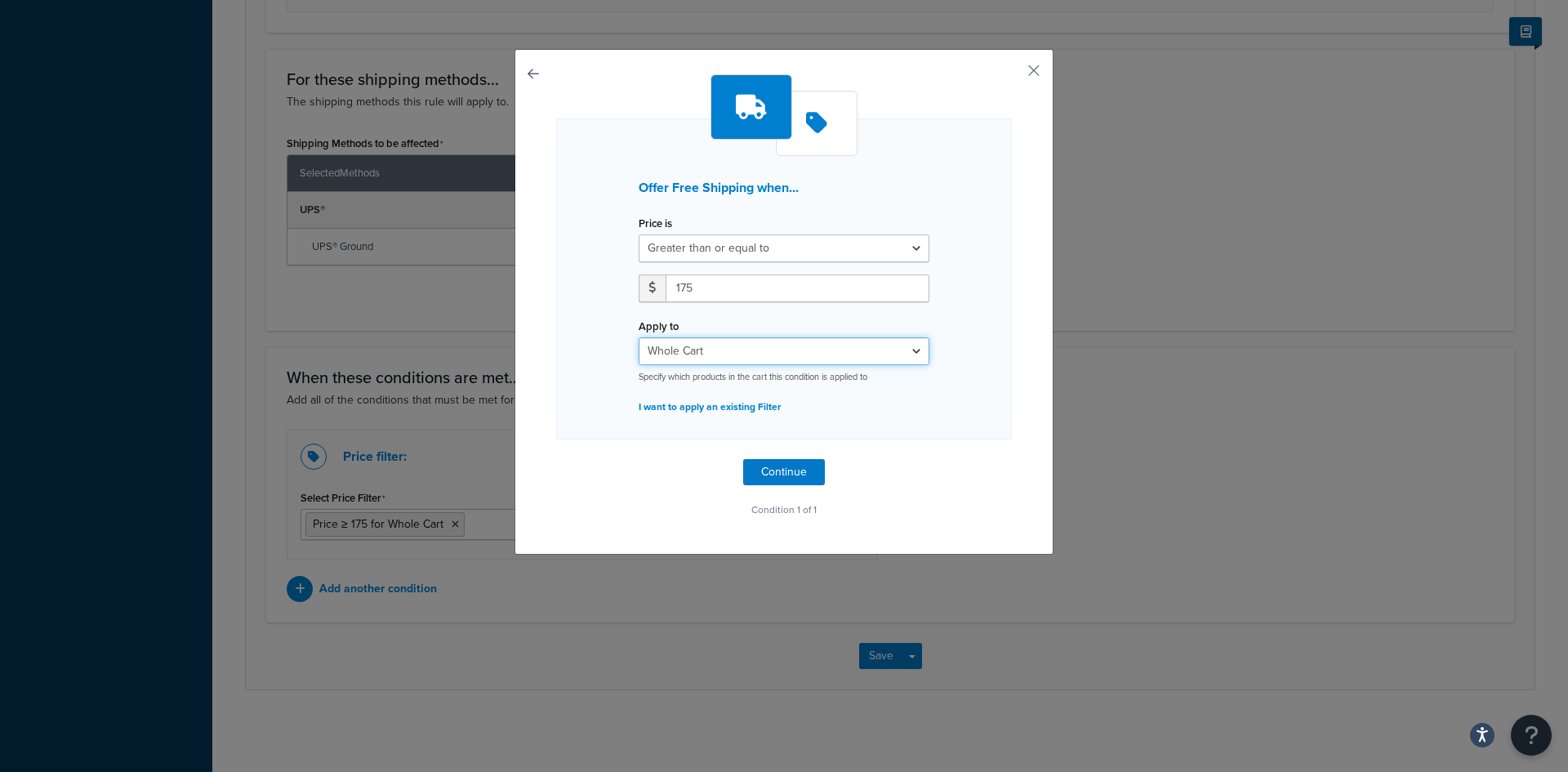
click at [914, 348] on select "Whole Cart Everything in Shipping Group Everything at Origin Each Item within S…" at bounding box center [784, 351] width 291 height 28
click at [1012, 74] on button "button" at bounding box center [1010, 76] width 4 height 4
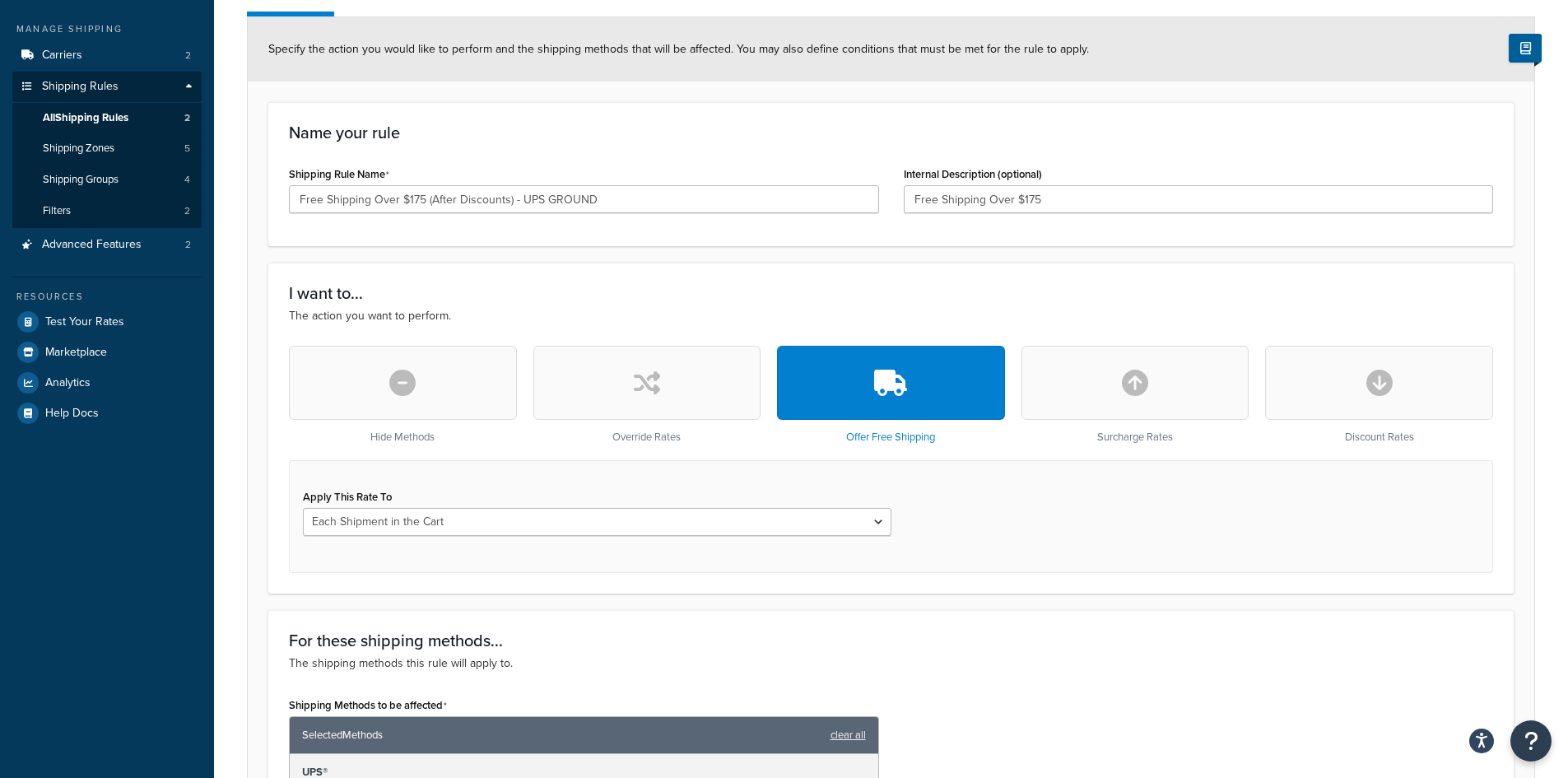
scroll to position [165, 0]
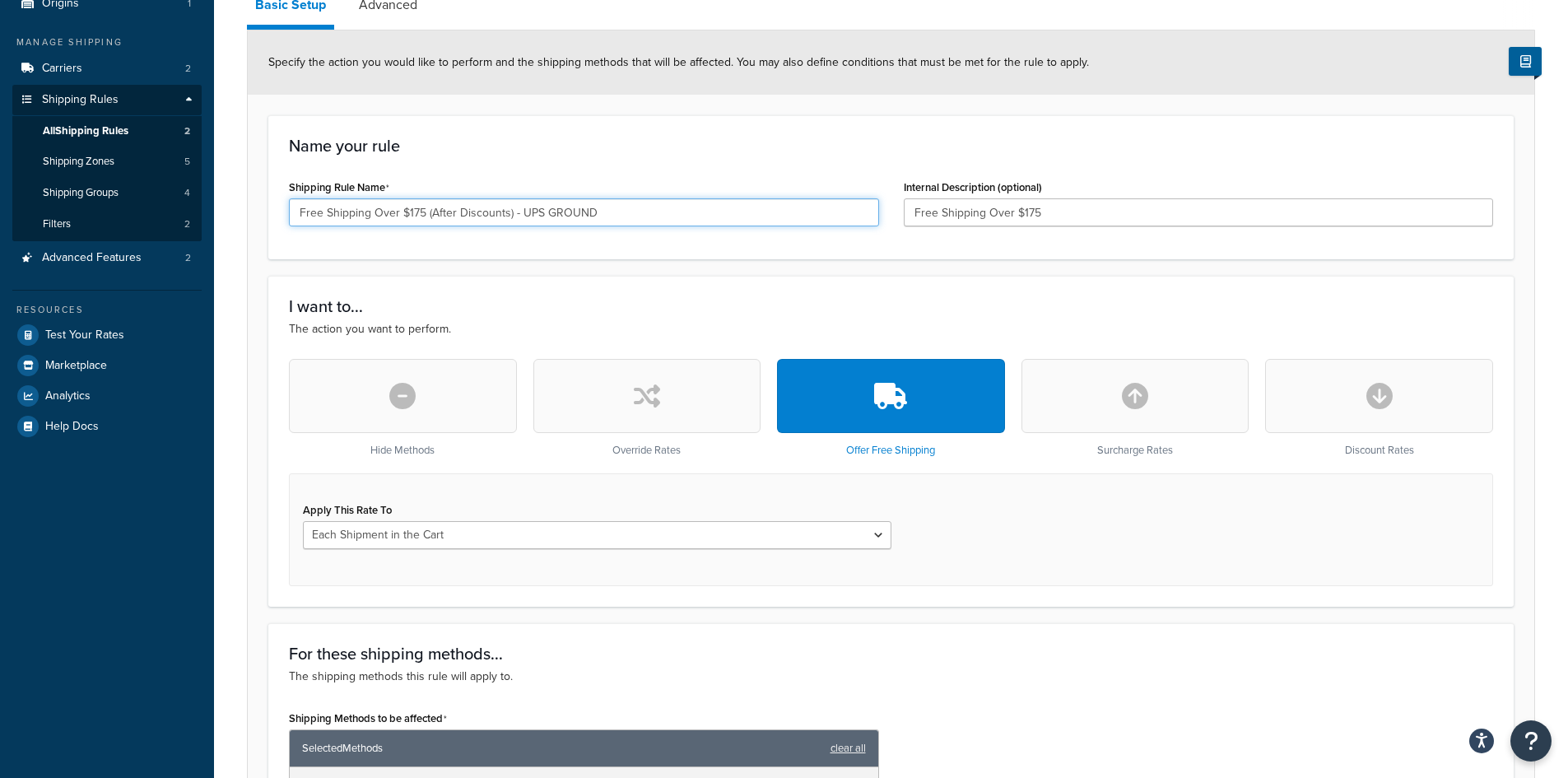
click at [456, 212] on input "Free Shipping Over $175 (After Discounts) - UPS GROUND" at bounding box center [583, 212] width 590 height 28
click at [459, 215] on input "Free Shipping Over $175 (After Discounts) - UPS GROUND" at bounding box center [583, 212] width 590 height 28
click at [506, 215] on input "Free Shipping Over $175 (After Discounts) - UPS GROUND" at bounding box center [583, 212] width 590 height 28
click at [451, 212] on input "Free Shipping Over $175 (After Discount) - UPS GROUND" at bounding box center [583, 212] width 590 height 28
click at [453, 212] on input "Free Shipping Over $175 (After Discount) - UPS GROUND" at bounding box center [583, 212] width 590 height 28
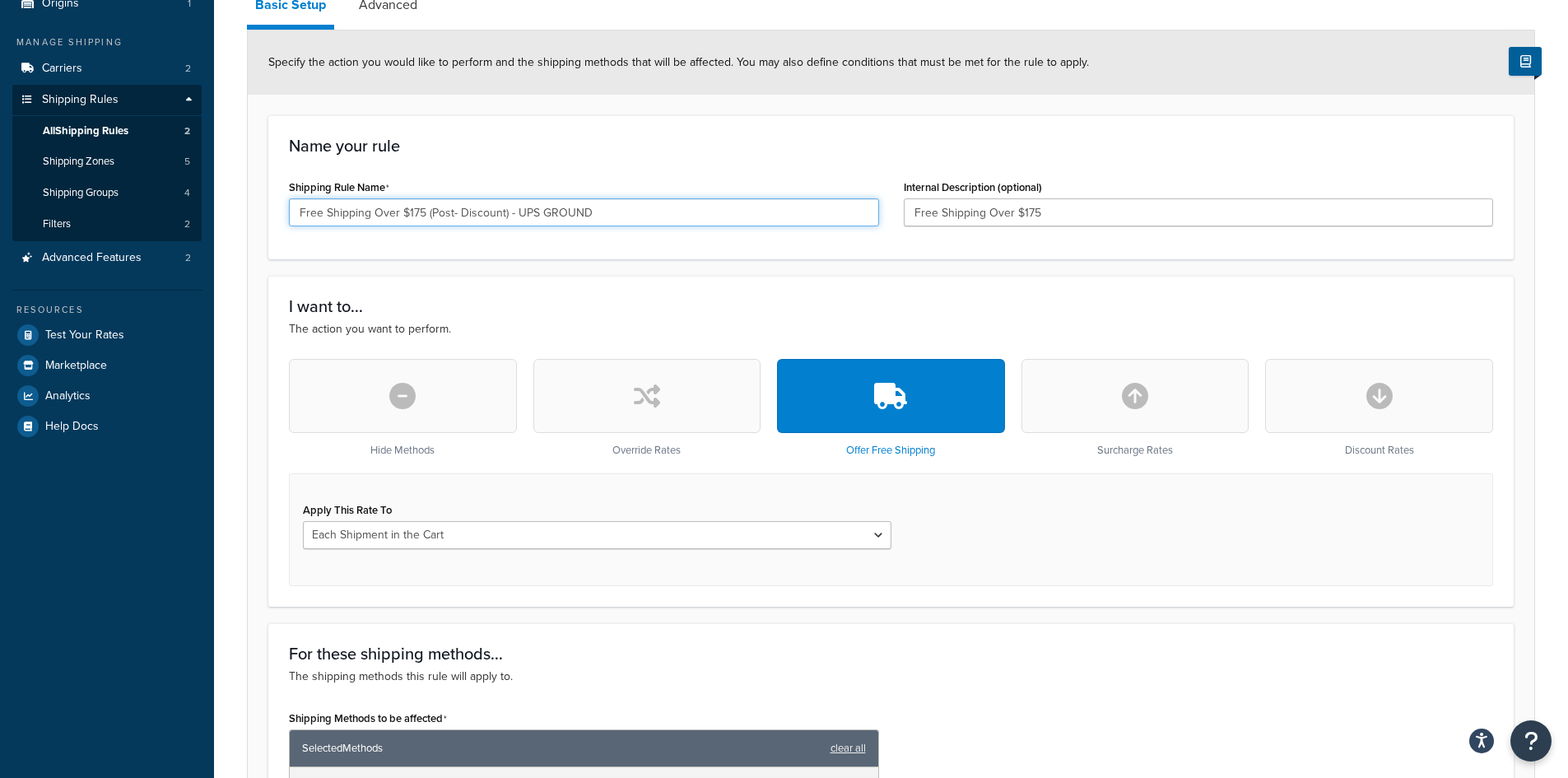
click at [459, 212] on input "Free Shipping Over $175 (Post- Discount) - UPS GROUND" at bounding box center [583, 212] width 590 height 28
type input "Free Shipping Over $175 (Post-Discount) - UPS GROUND"
click at [560, 269] on form "Specify the action you would like to perform and the shipping methods that will…" at bounding box center [891, 649] width 1286 height 1238
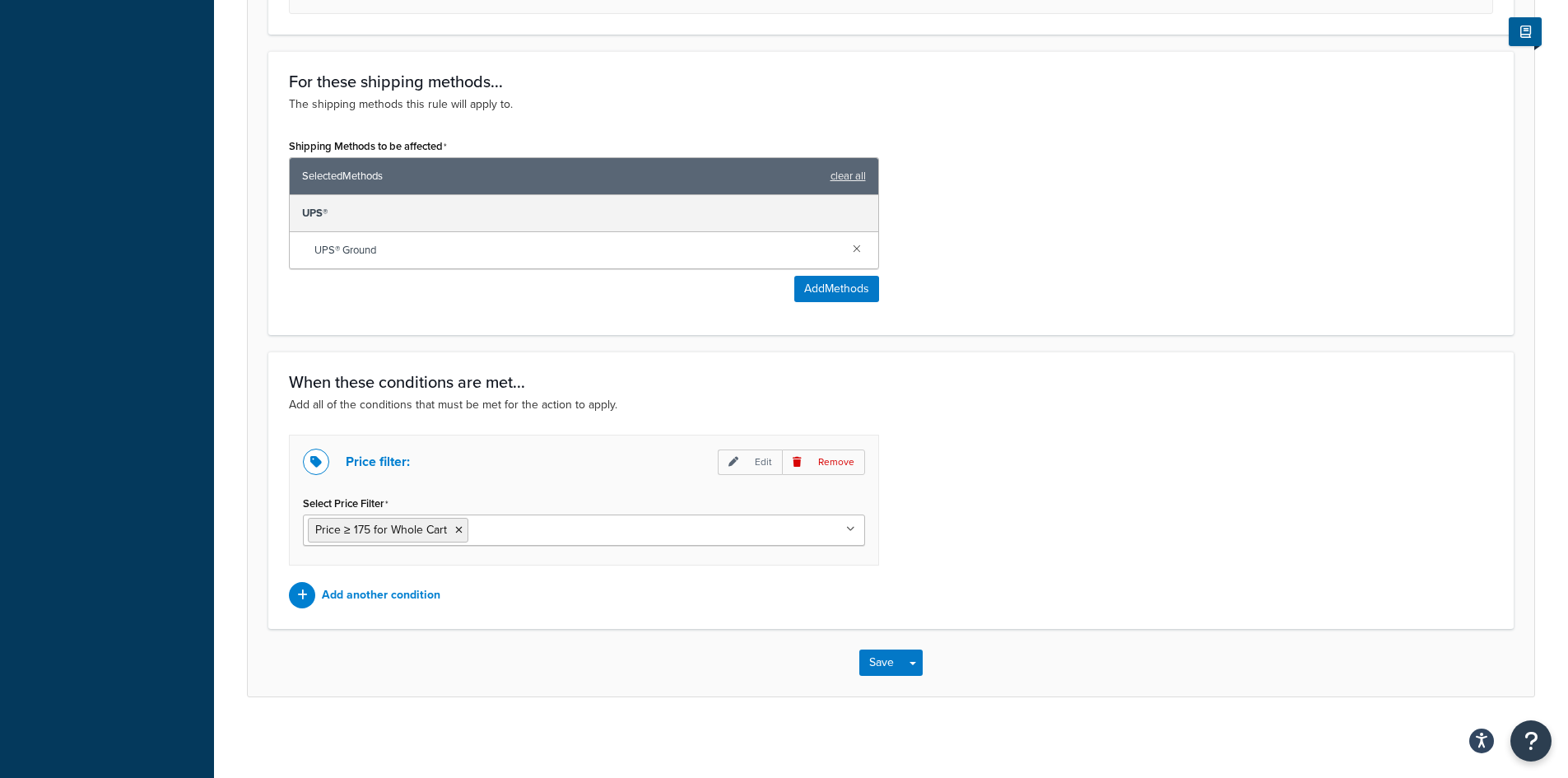
scroll to position [741, 0]
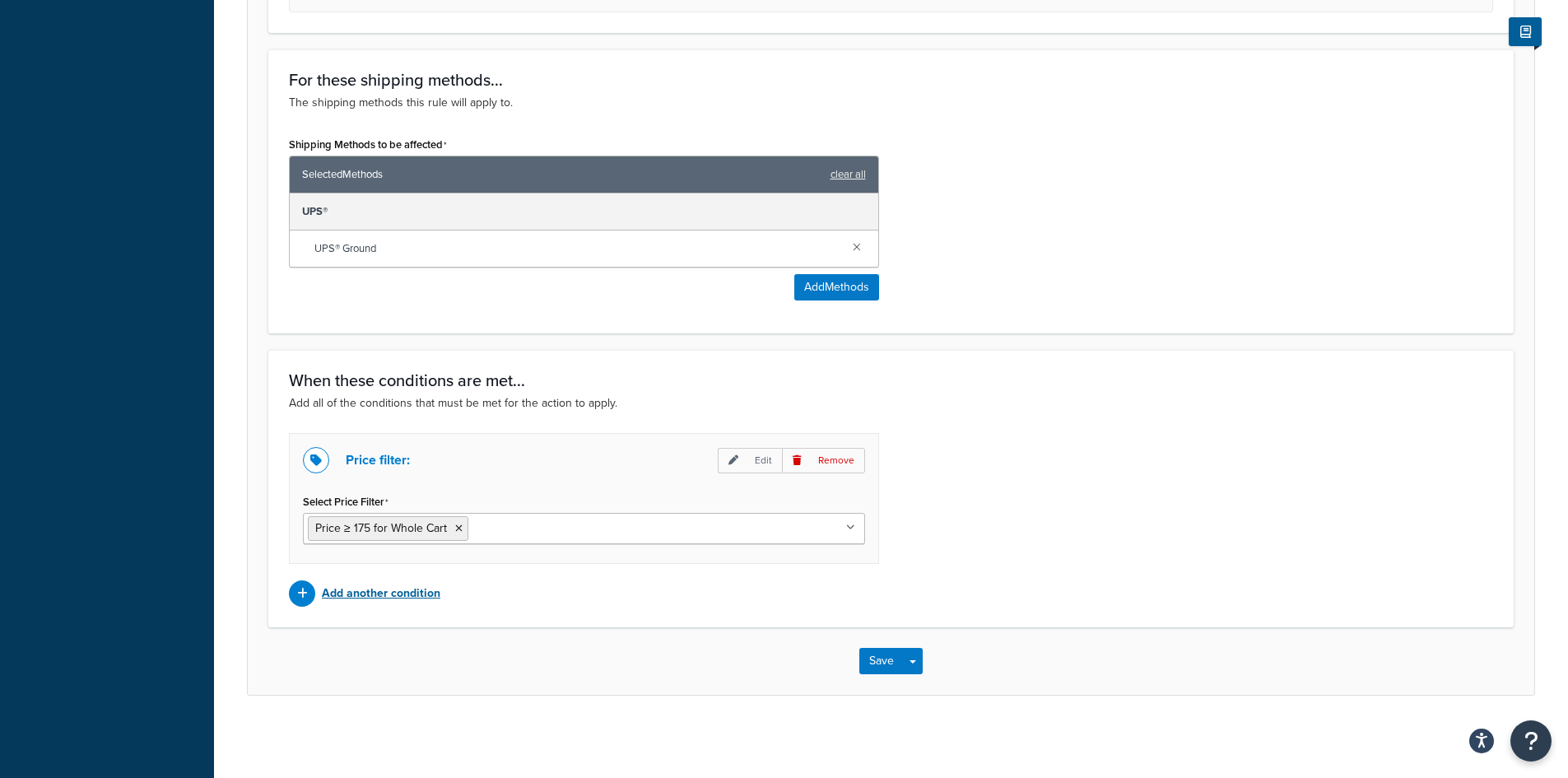
click at [411, 591] on p "Add another condition" at bounding box center [381, 593] width 119 height 23
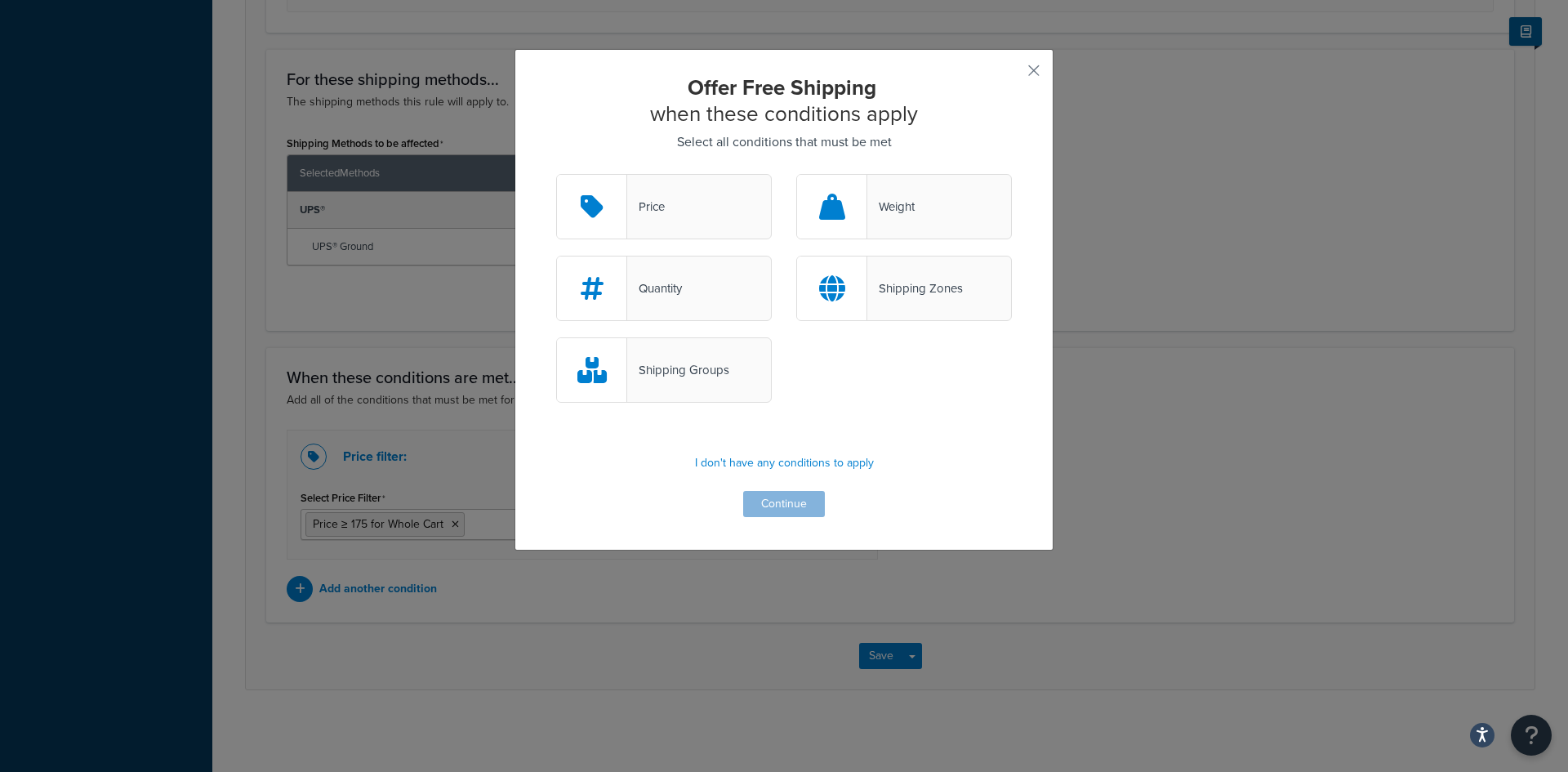
click at [715, 215] on div "Price" at bounding box center [664, 206] width 216 height 66
click at [0, 0] on input "Price" at bounding box center [0, 0] width 0 height 0
click at [764, 497] on button "Continue" at bounding box center [784, 504] width 82 height 26
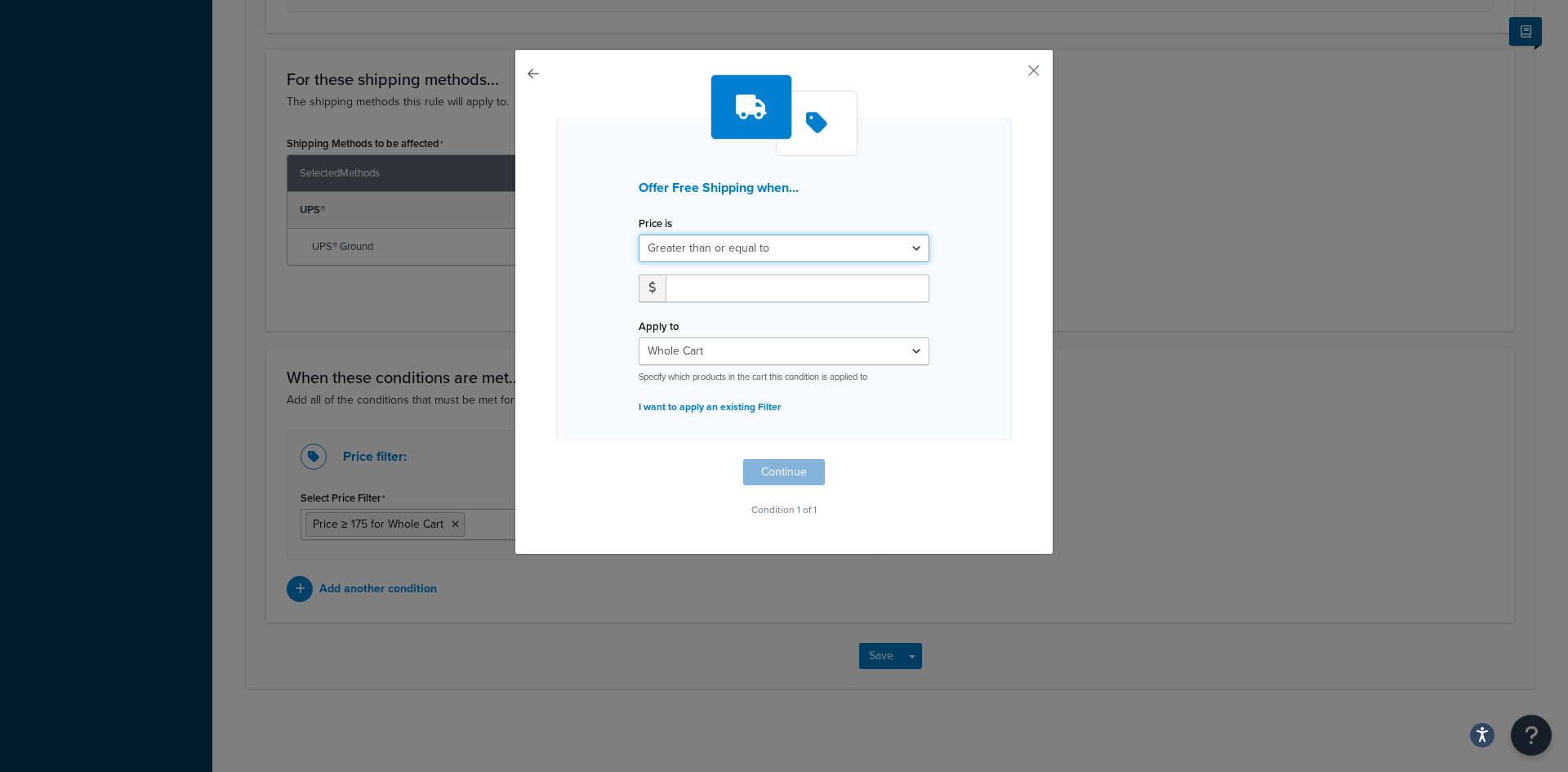
click at [910, 246] on select "Greater than or equal to Between or equal to Less than or equal to" at bounding box center [784, 248] width 291 height 28
click at [914, 354] on select "Whole Cart Everything in Shipping Group Everything at Origin Each Item within S…" at bounding box center [784, 351] width 291 height 28
click at [1012, 74] on button "button" at bounding box center [1010, 76] width 4 height 4
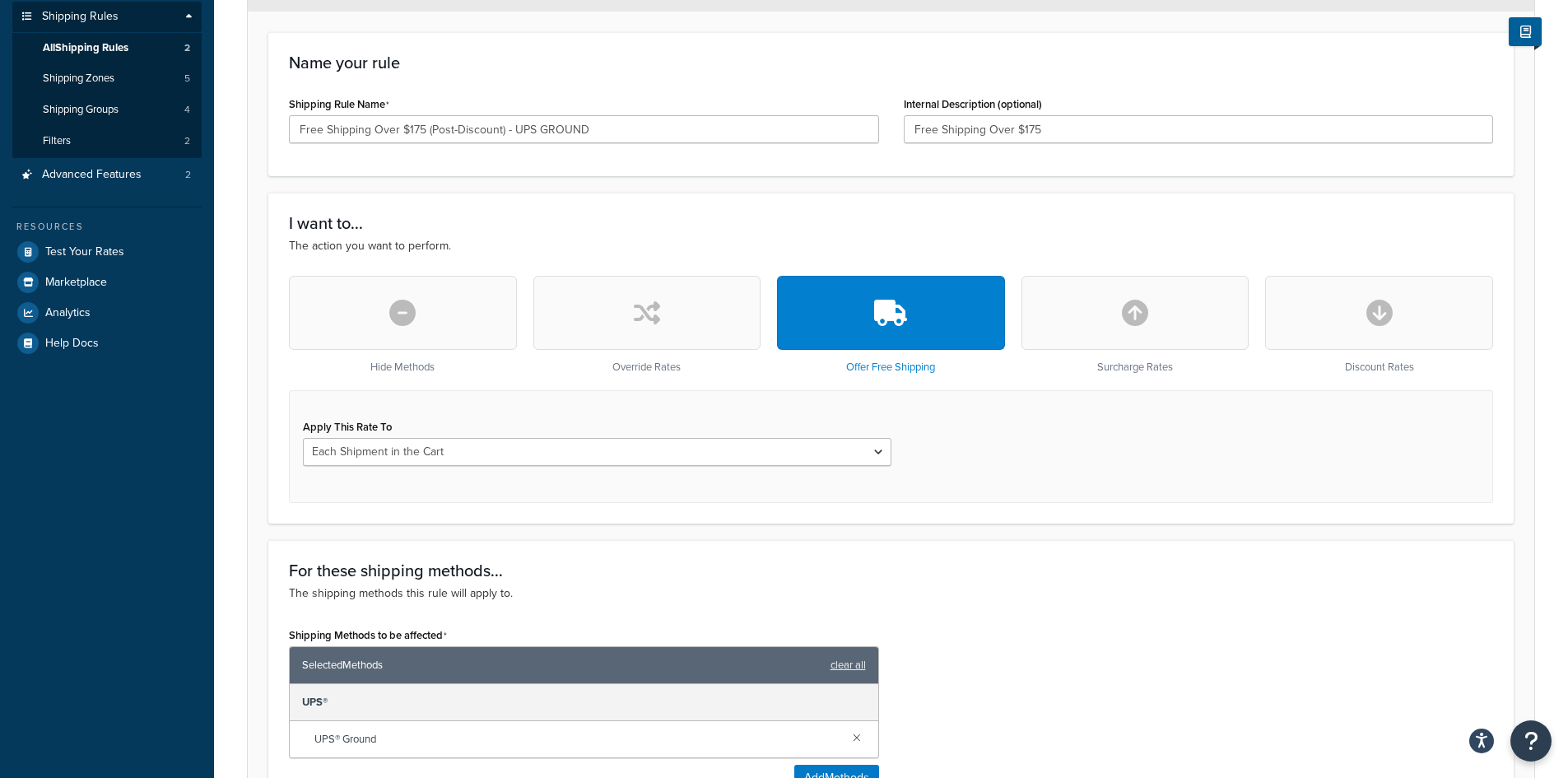
scroll to position [329, 0]
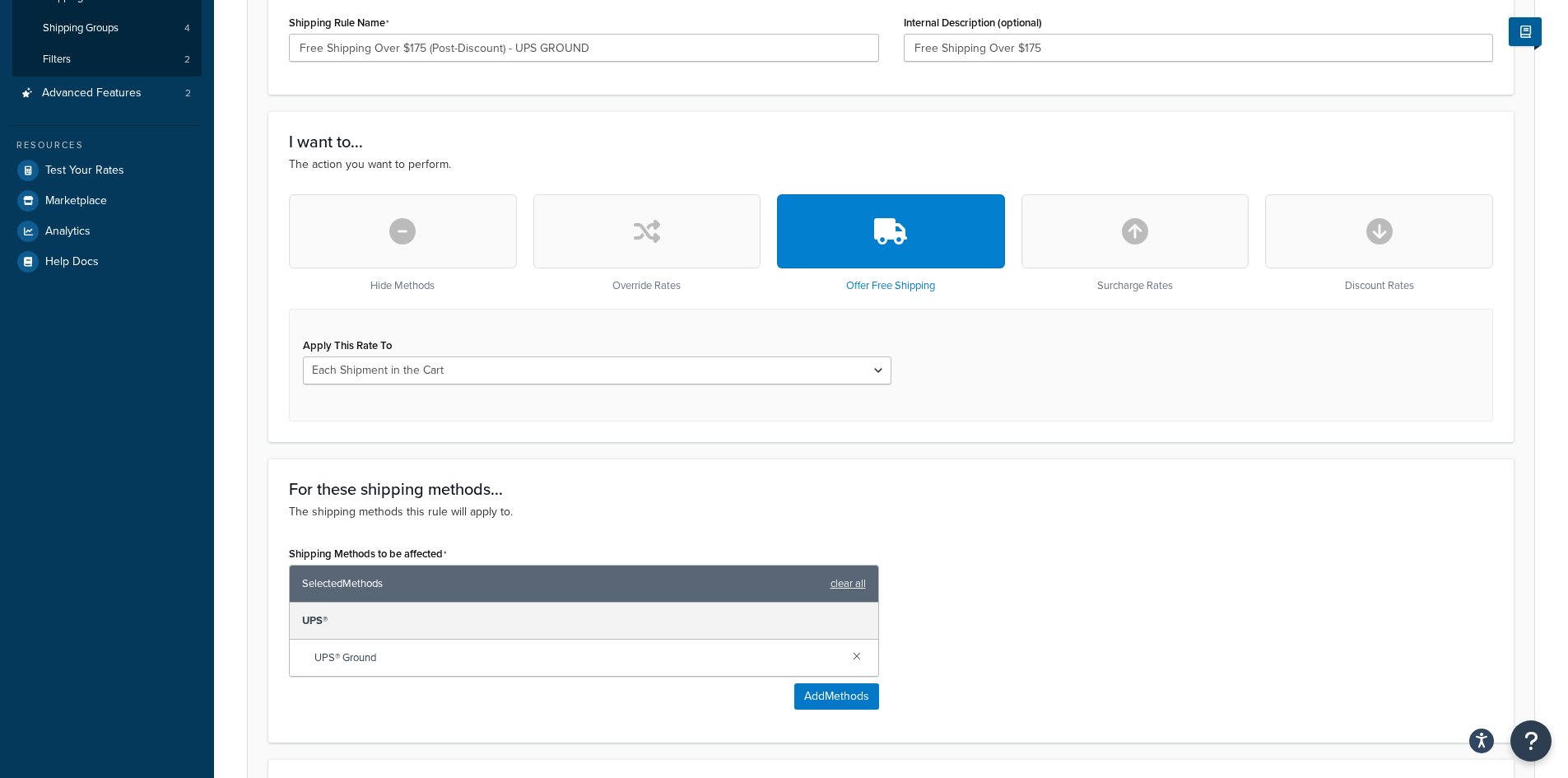
click at [1115, 243] on button "button" at bounding box center [1136, 231] width 228 height 74
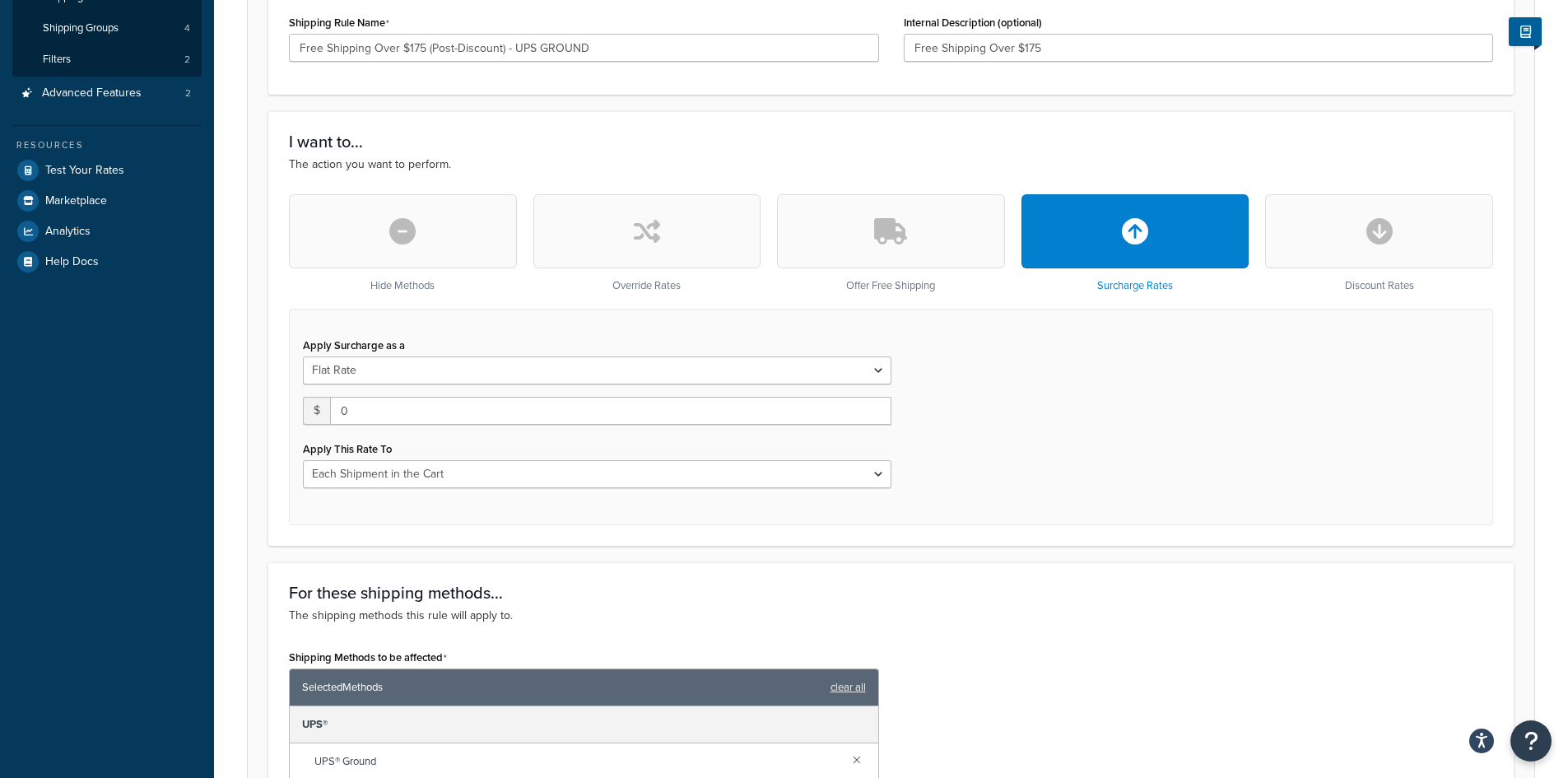
click at [908, 240] on button "button" at bounding box center [891, 231] width 228 height 74
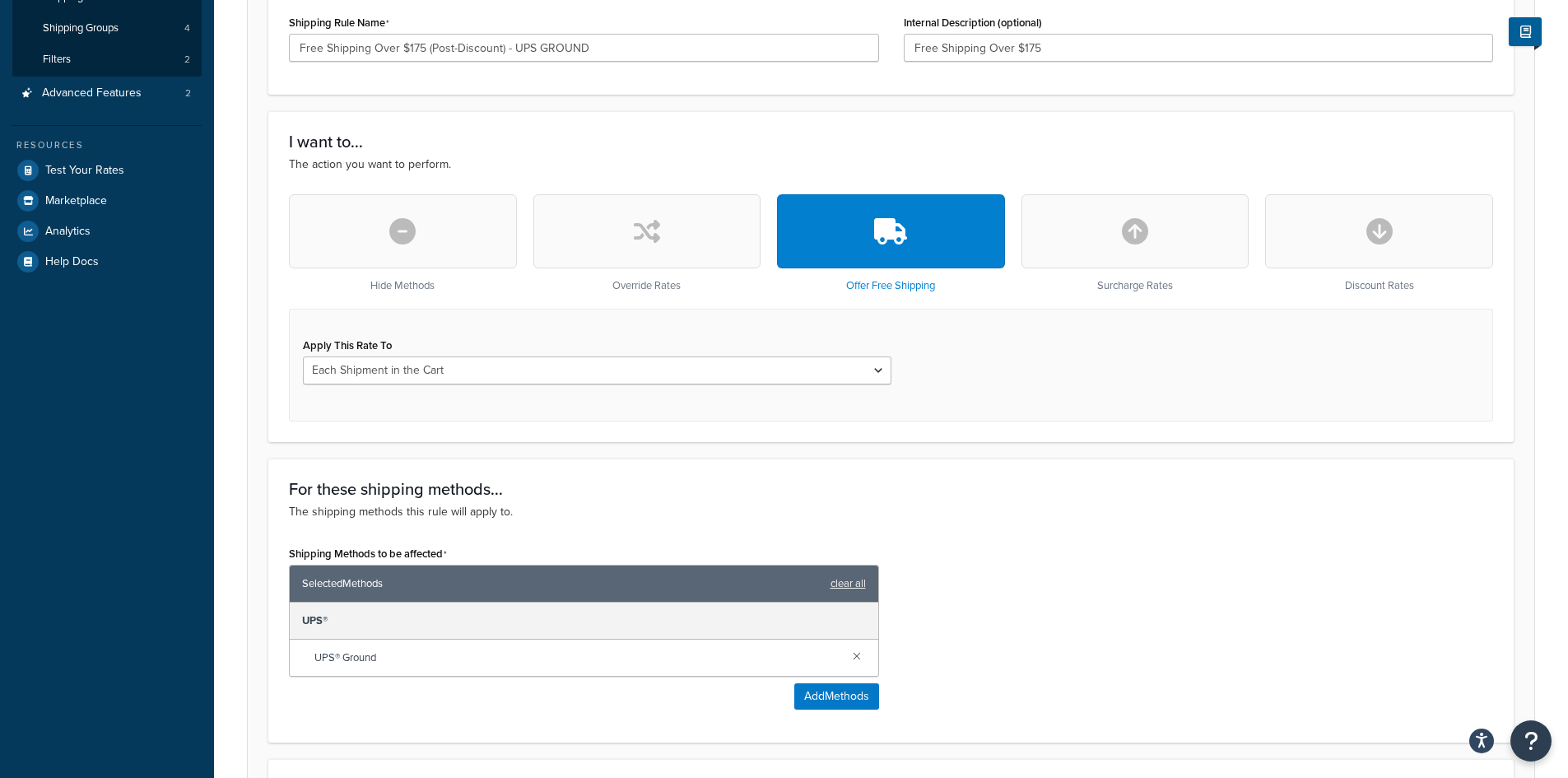
click at [691, 234] on button "button" at bounding box center [647, 231] width 228 height 74
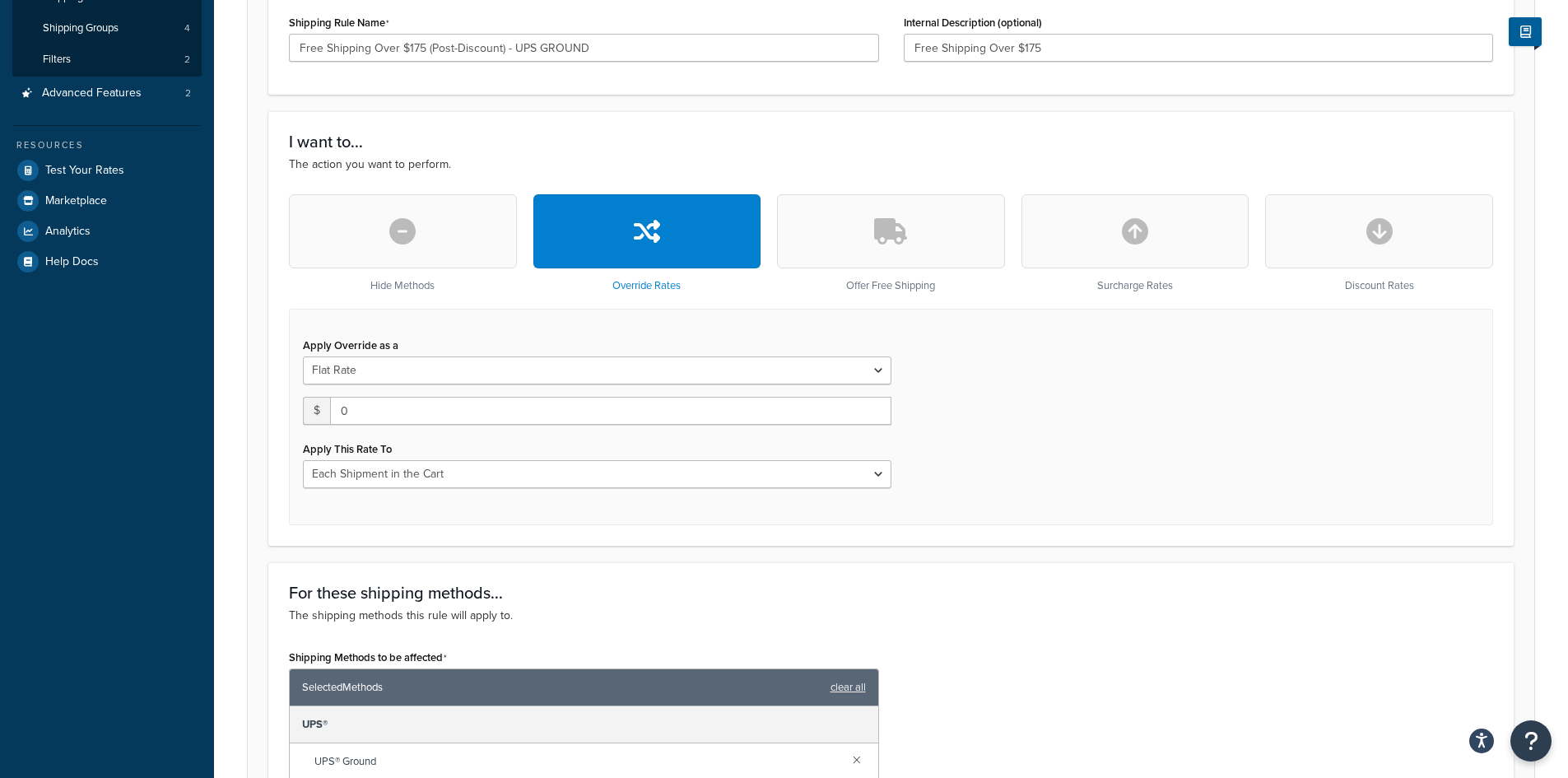
click at [949, 240] on button "button" at bounding box center [891, 231] width 228 height 74
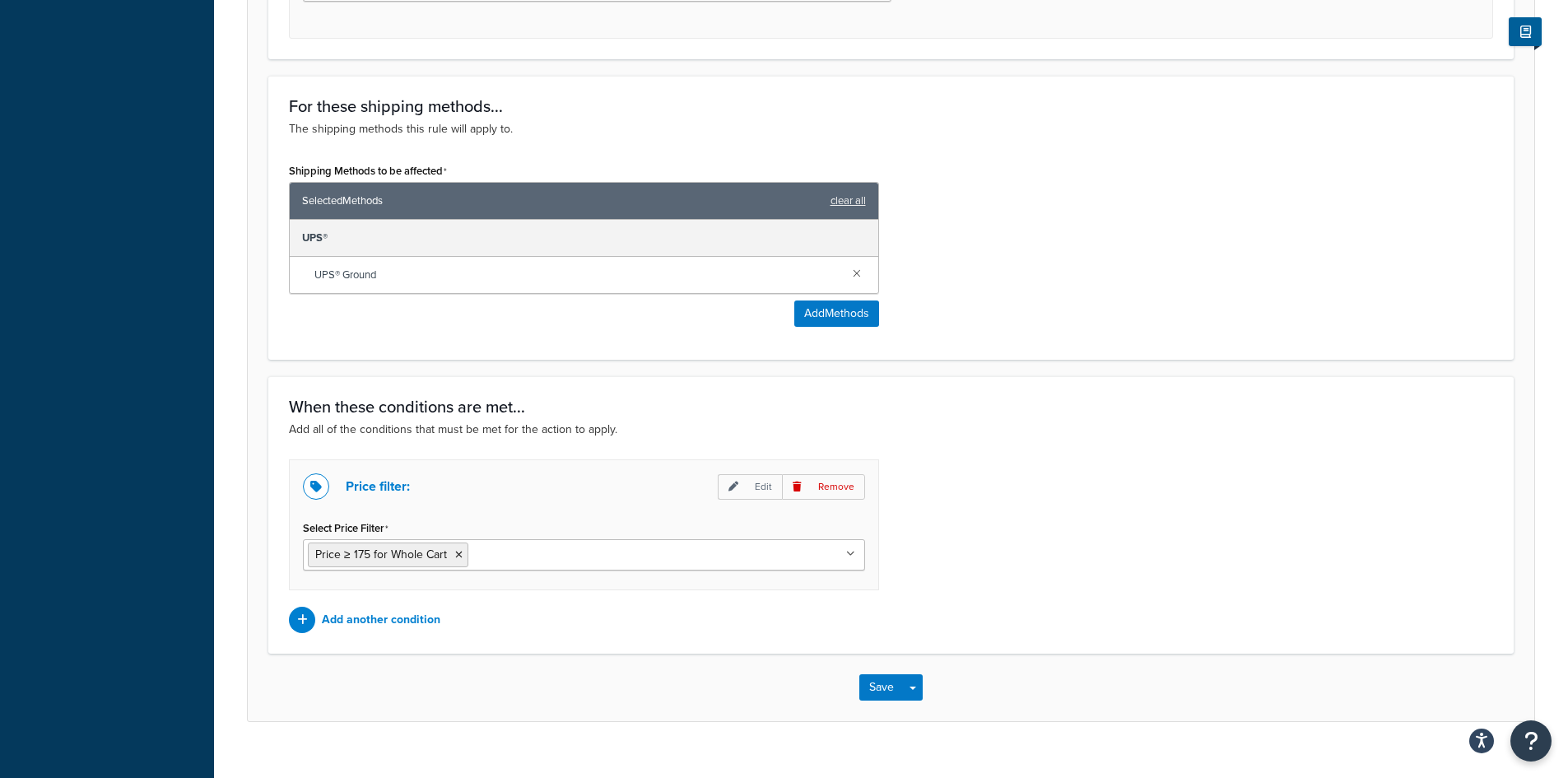
scroll to position [741, 0]
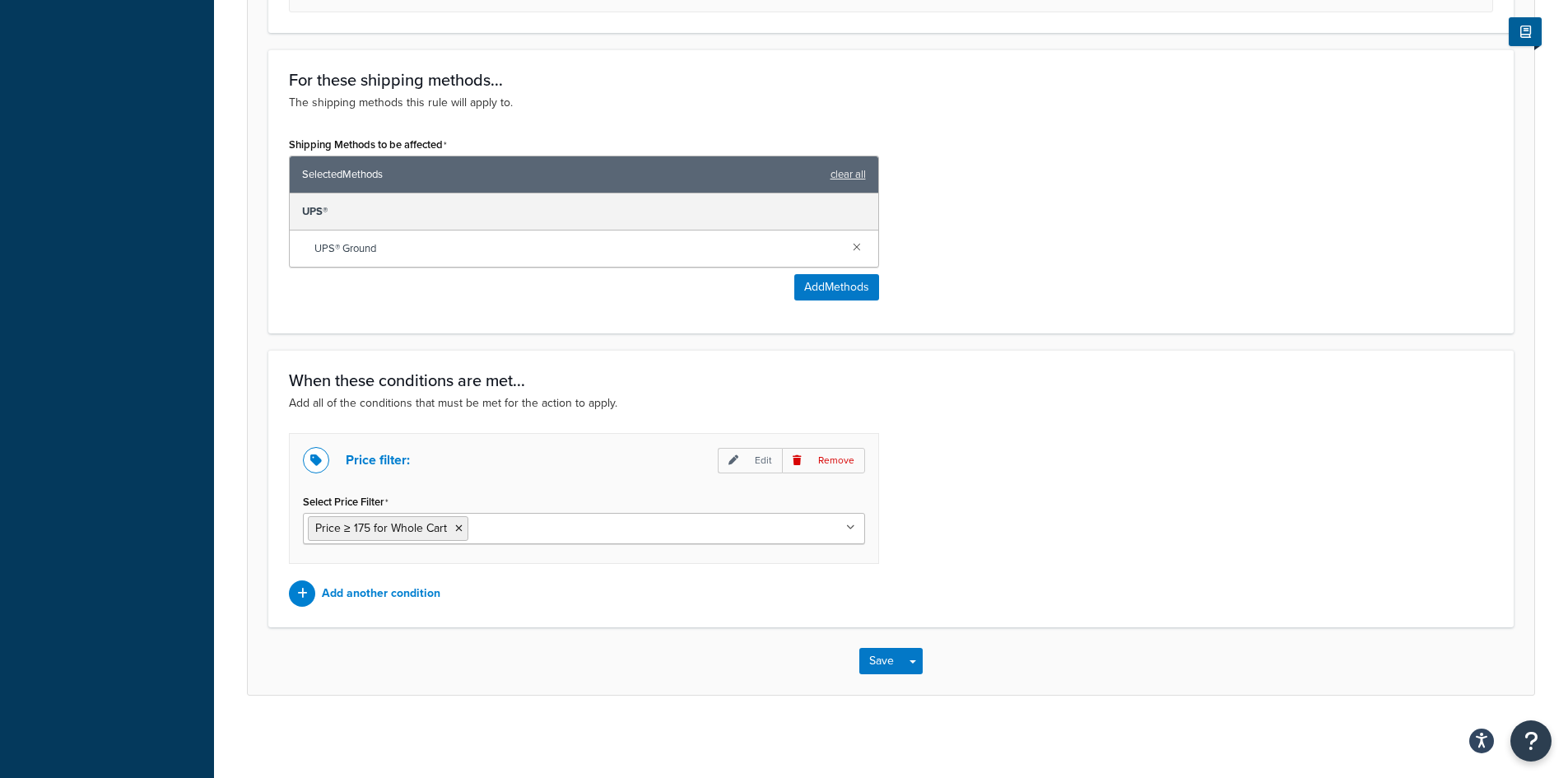
click at [847, 529] on icon at bounding box center [850, 528] width 9 height 10
click at [848, 529] on icon at bounding box center [851, 528] width 8 height 10
click at [419, 587] on p "Add another condition" at bounding box center [381, 593] width 119 height 23
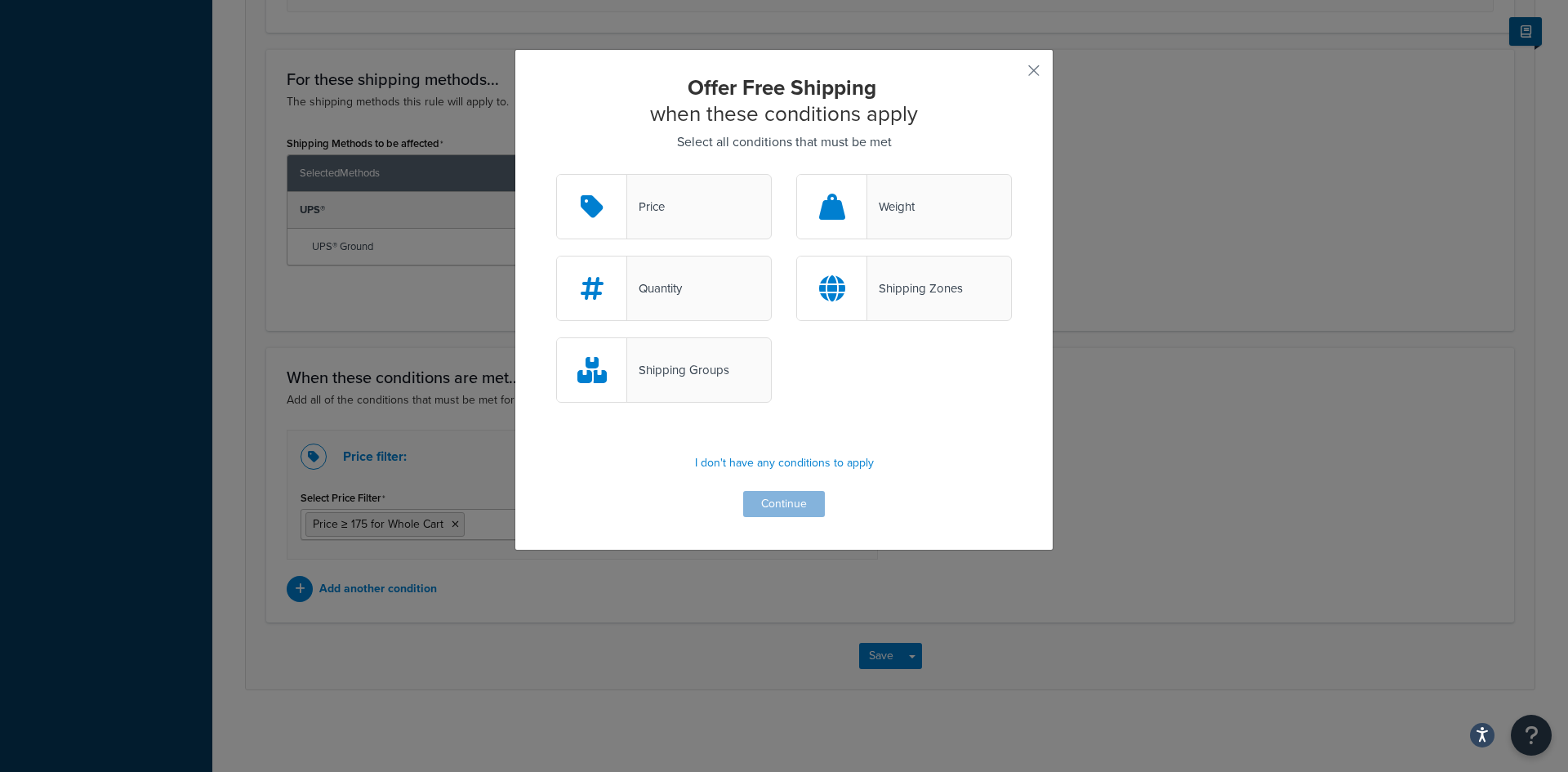
click at [685, 365] on div "Shipping Groups" at bounding box center [678, 370] width 102 height 23
click at [0, 0] on input "Shipping Groups" at bounding box center [0, 0] width 0 height 0
click at [769, 502] on button "Continue" at bounding box center [784, 504] width 82 height 26
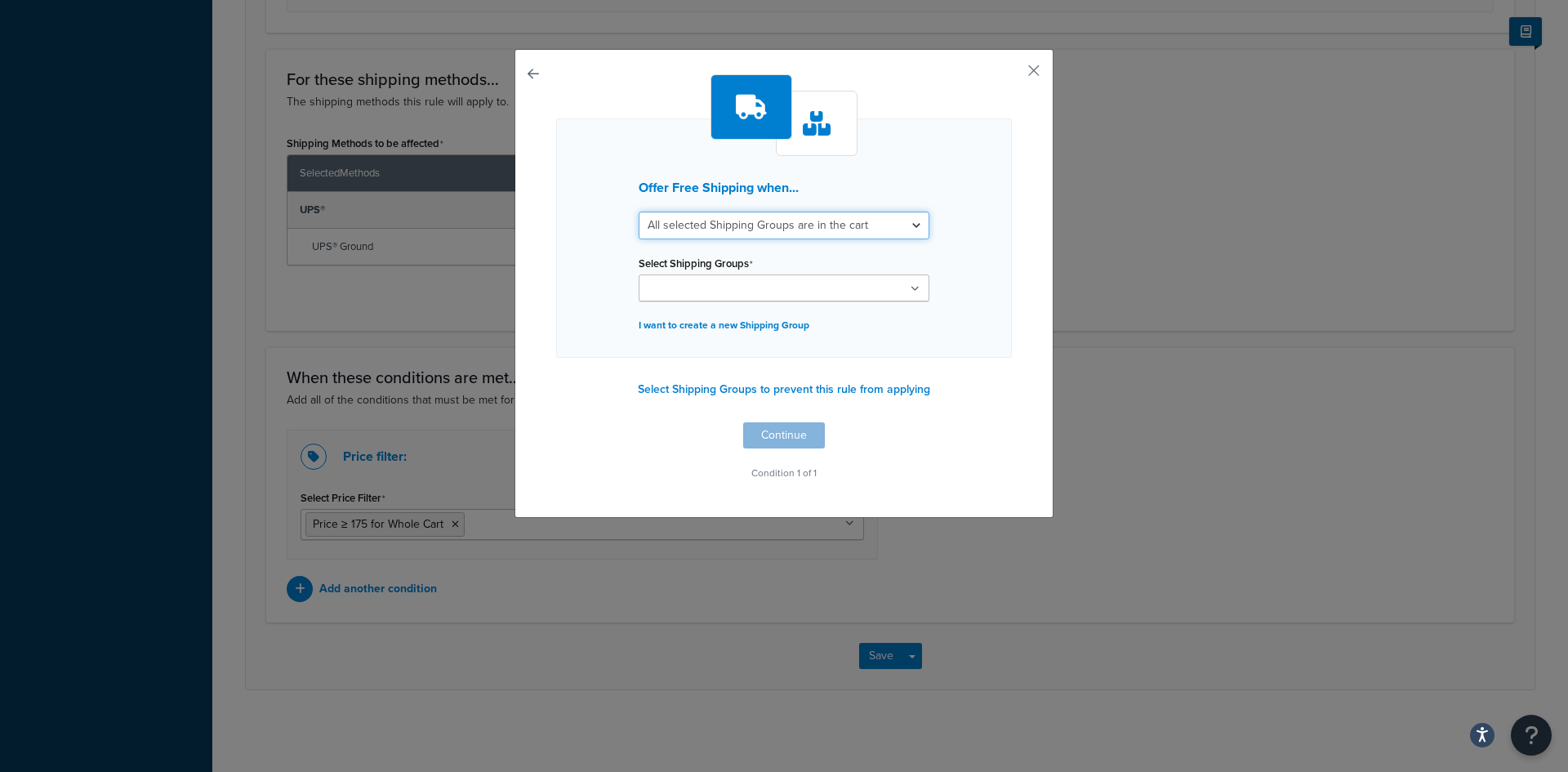
click at [914, 228] on select "All selected Shipping Groups are in the cart Any selected Shipping Groups are i…" at bounding box center [784, 225] width 291 height 28
click at [639, 211] on select "All selected Shipping Groups are in the cart Any selected Shipping Groups are i…" at bounding box center [784, 225] width 291 height 28
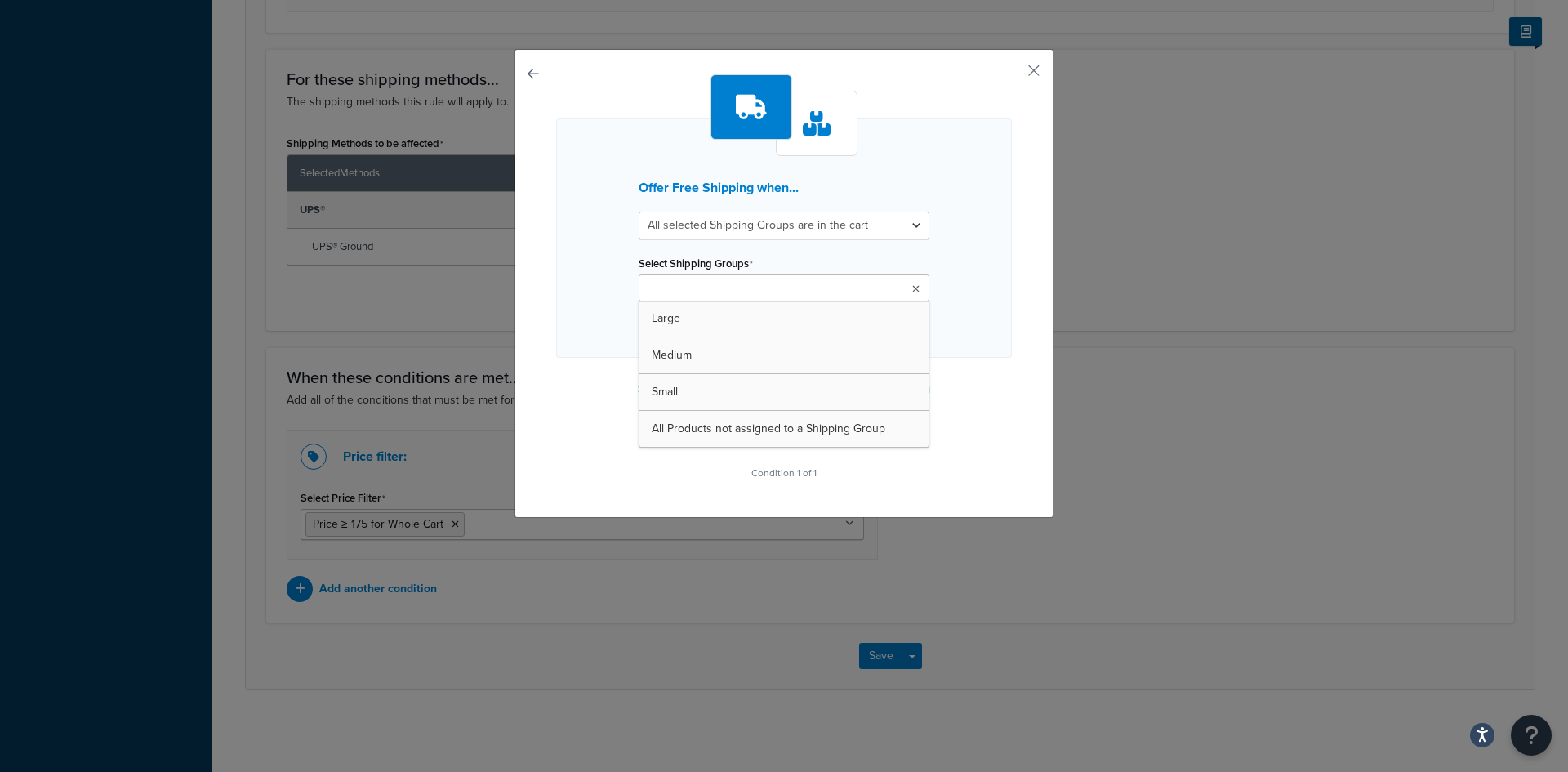
click at [902, 291] on ul at bounding box center [784, 288] width 291 height 27
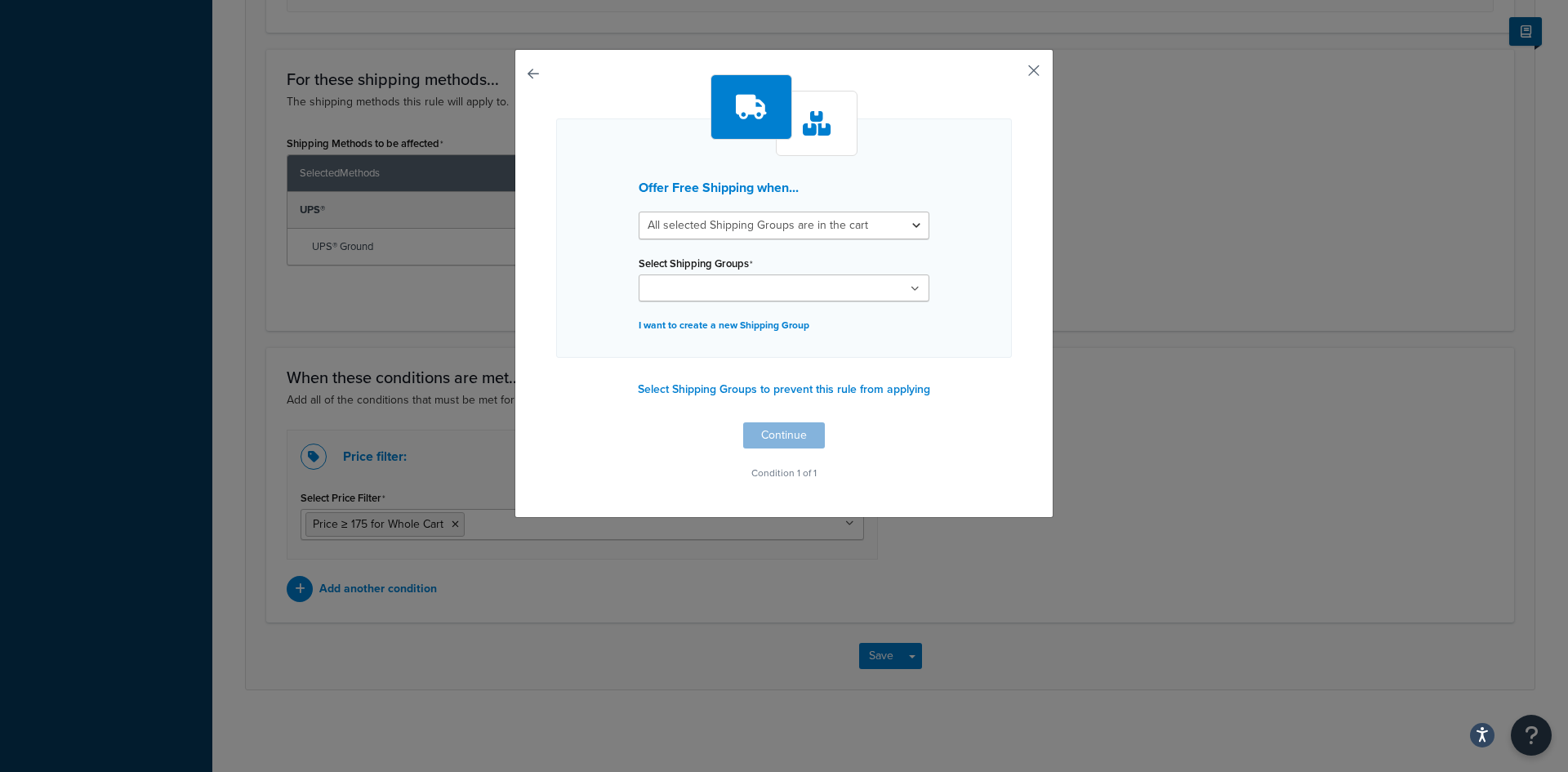
click at [1012, 74] on button "button" at bounding box center [1010, 76] width 4 height 4
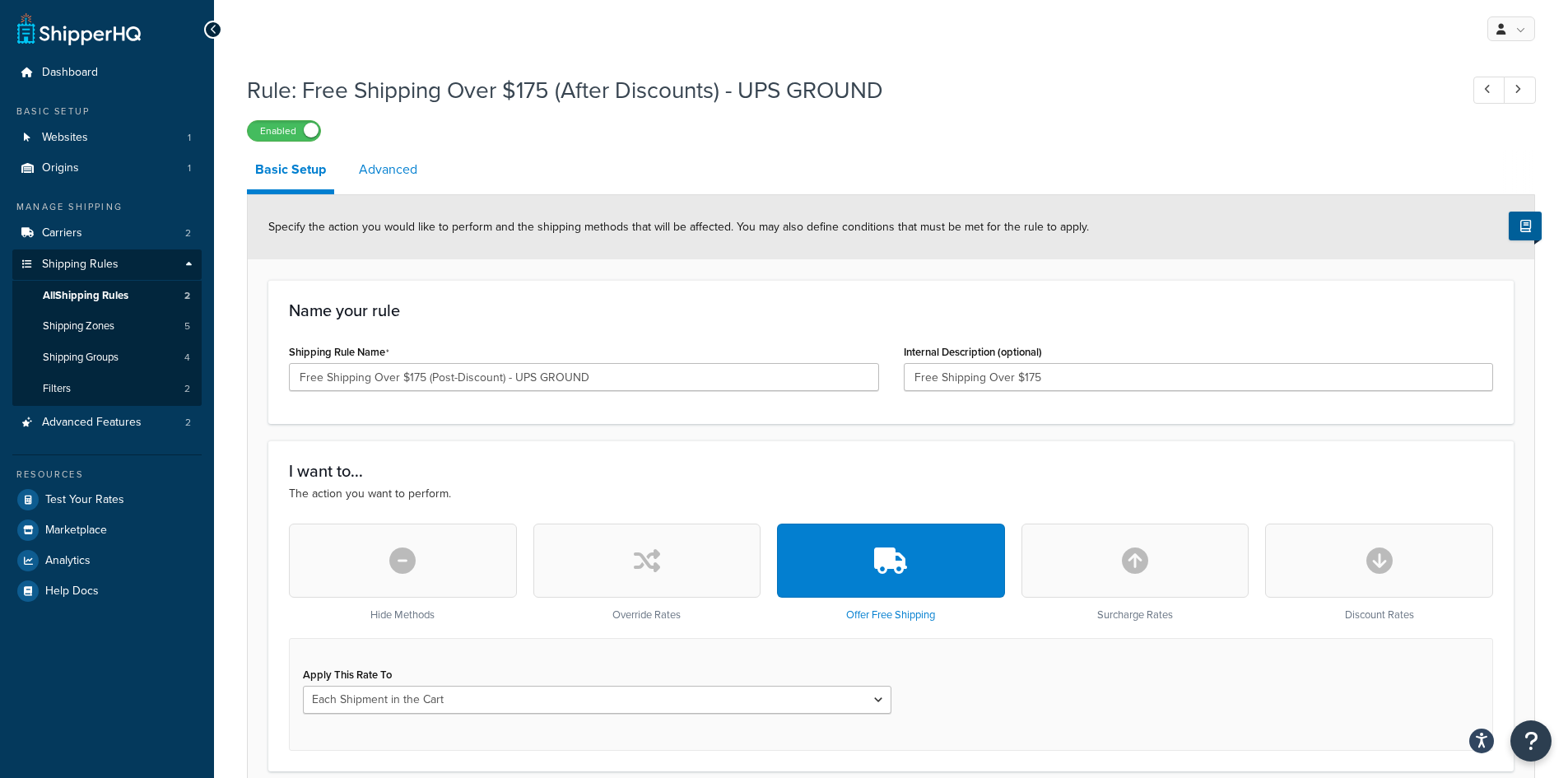
click at [386, 173] on link "Advanced" at bounding box center [387, 169] width 75 height 40
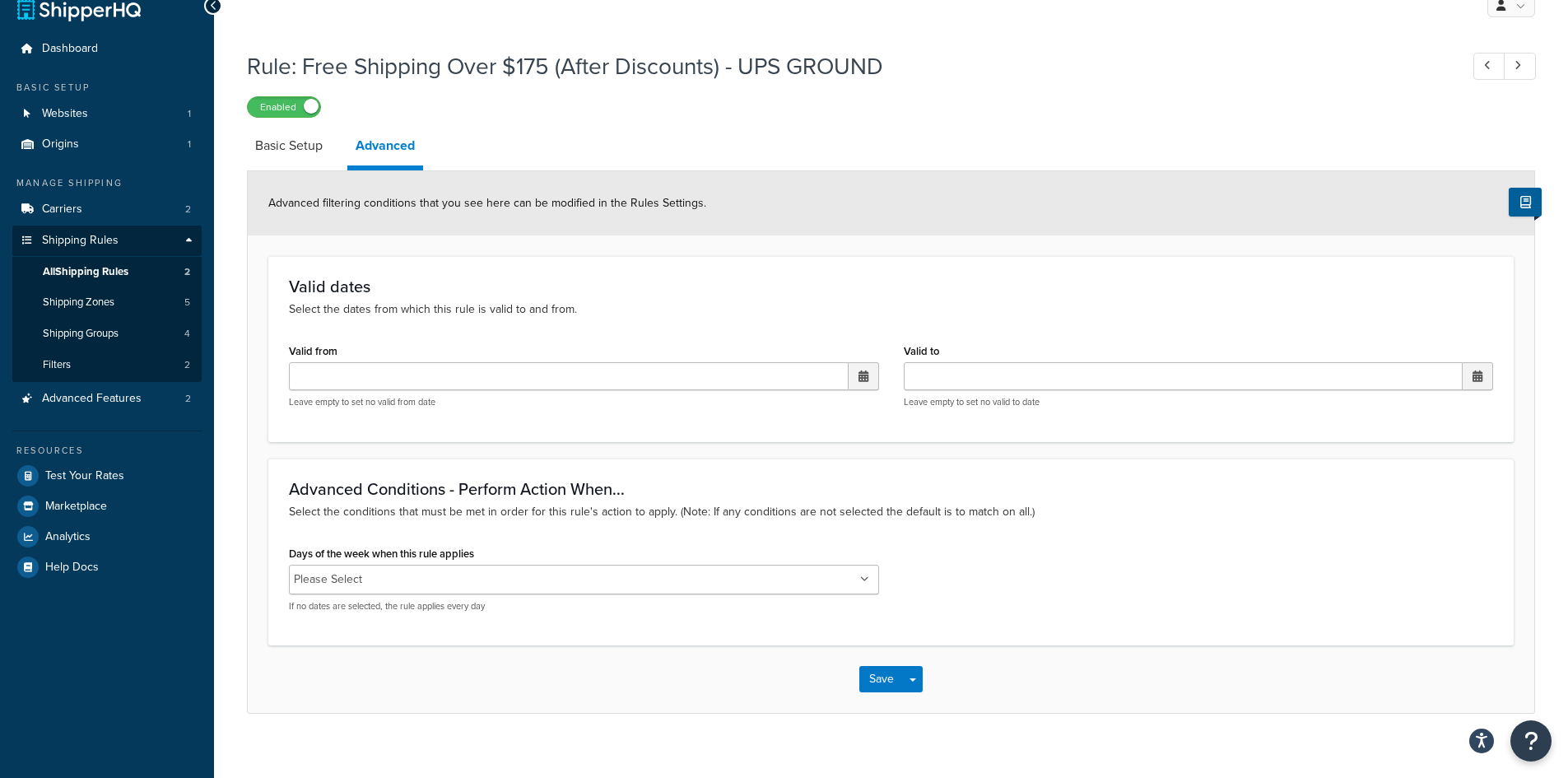
scroll to position [44, 0]
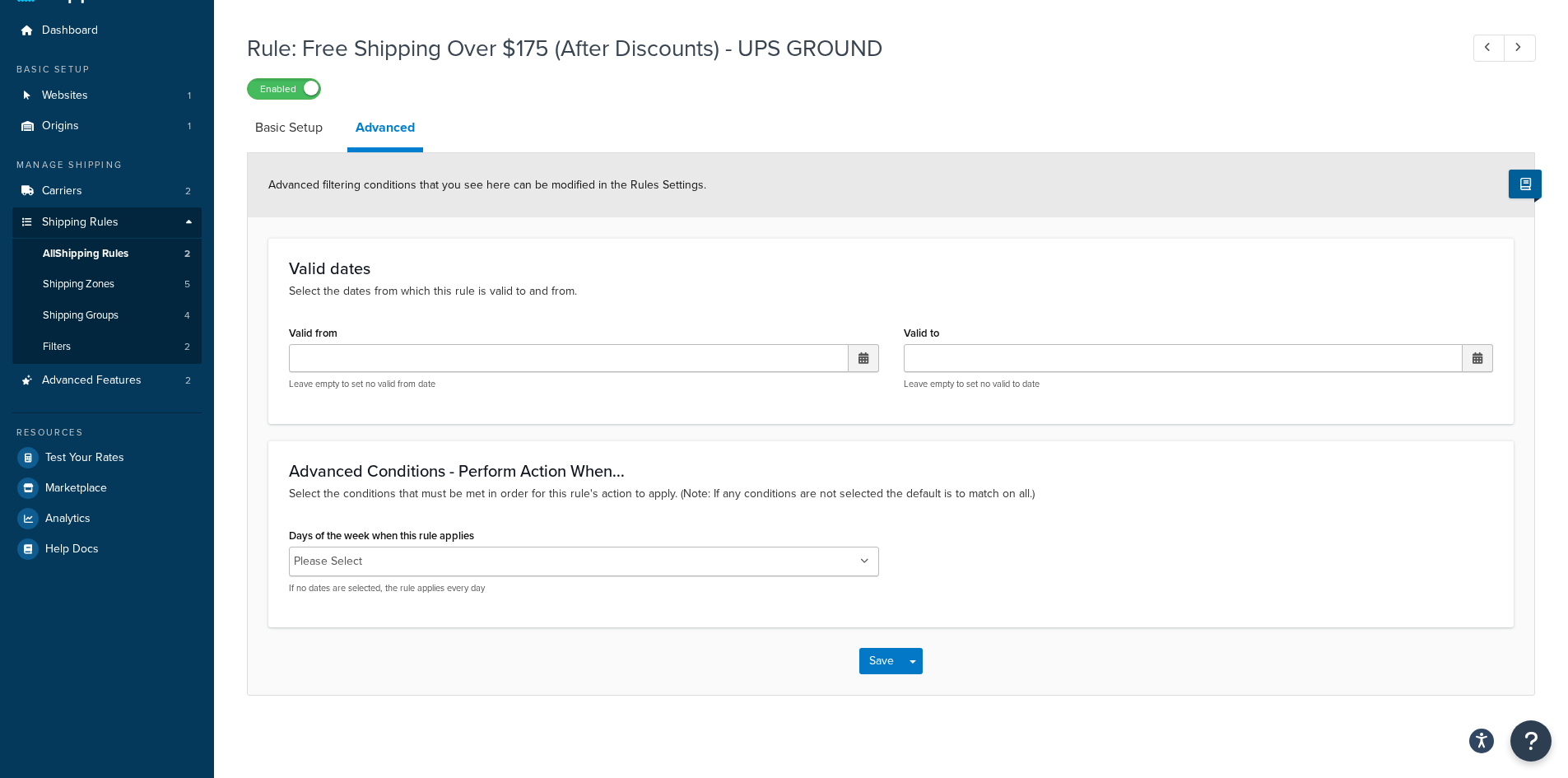
click at [866, 562] on icon at bounding box center [865, 562] width 9 height 10
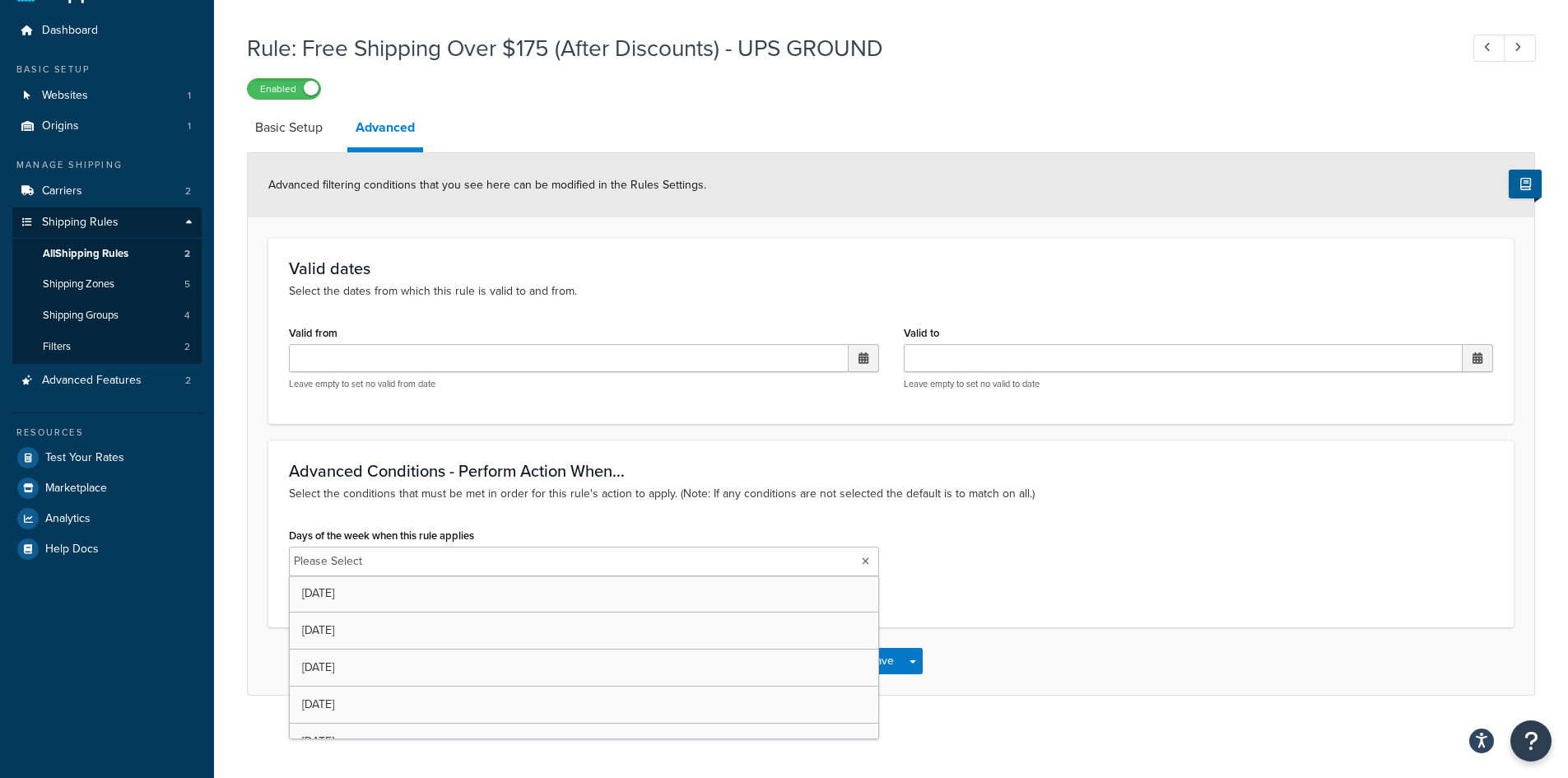
click at [842, 453] on div "Advanced Conditions - Perform Action When... Select the conditions that must be…" at bounding box center [890, 534] width 1245 height 187
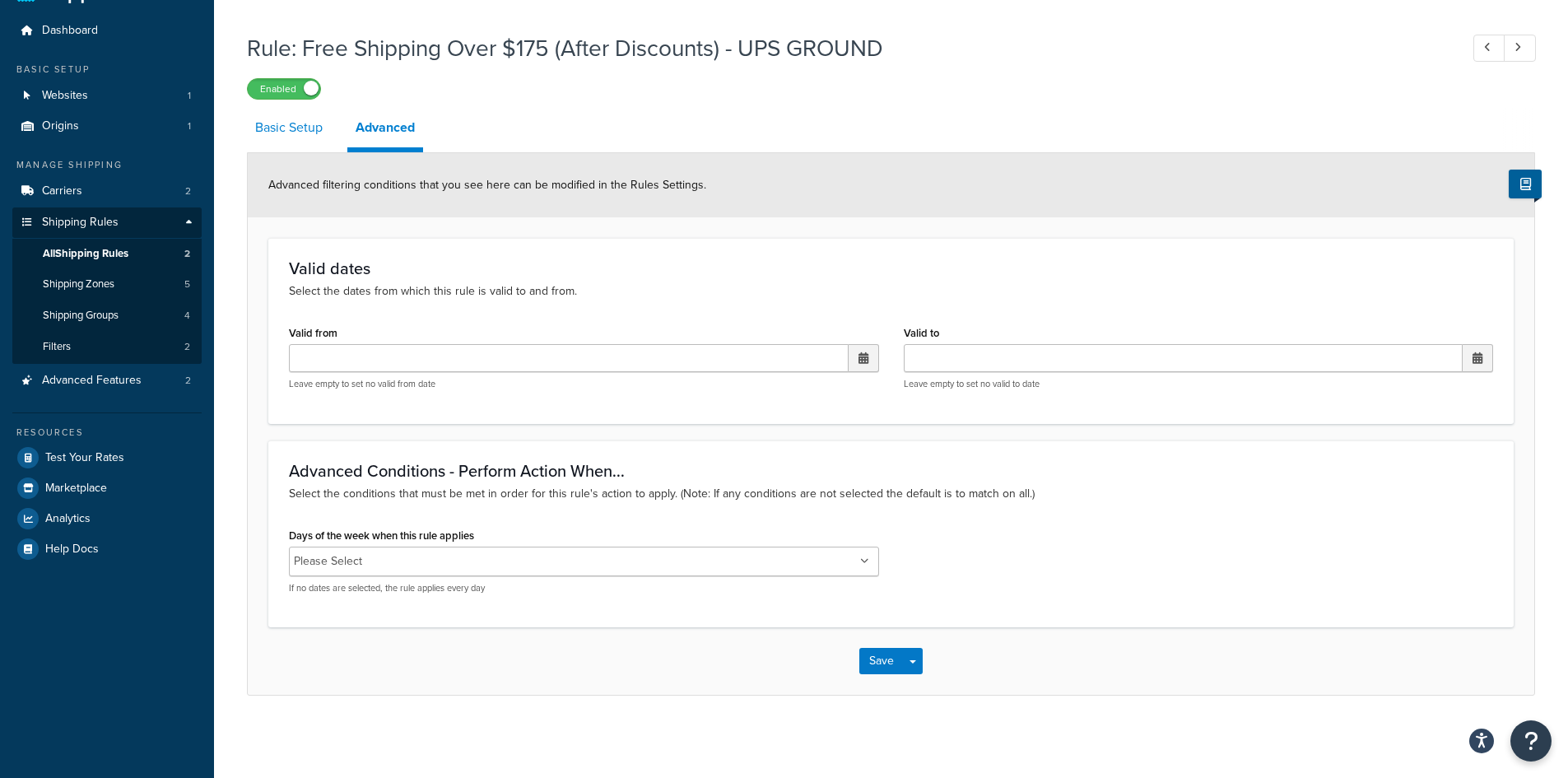
click at [304, 121] on link "Basic Setup" at bounding box center [289, 128] width 84 height 40
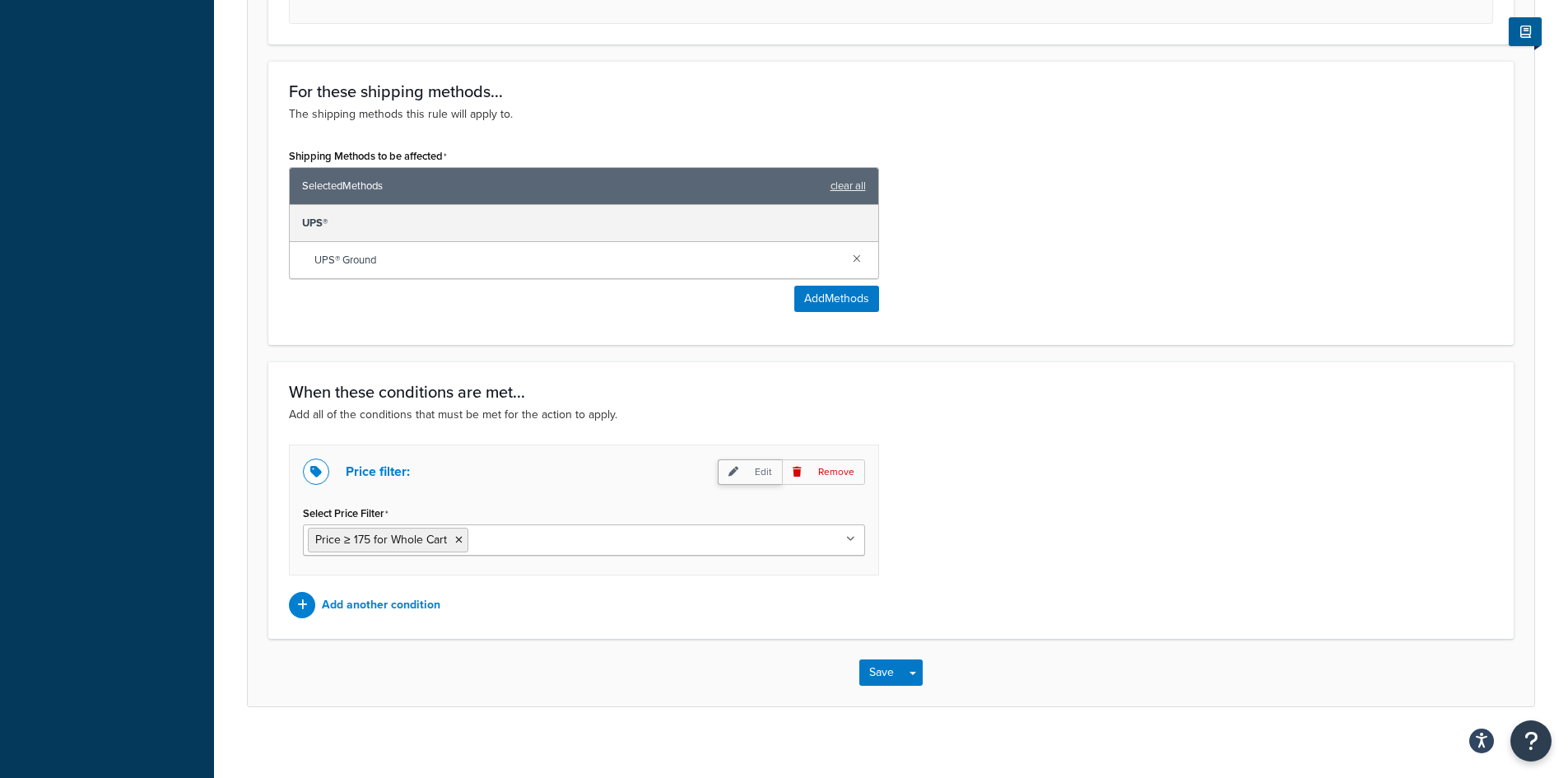
scroll to position [741, 0]
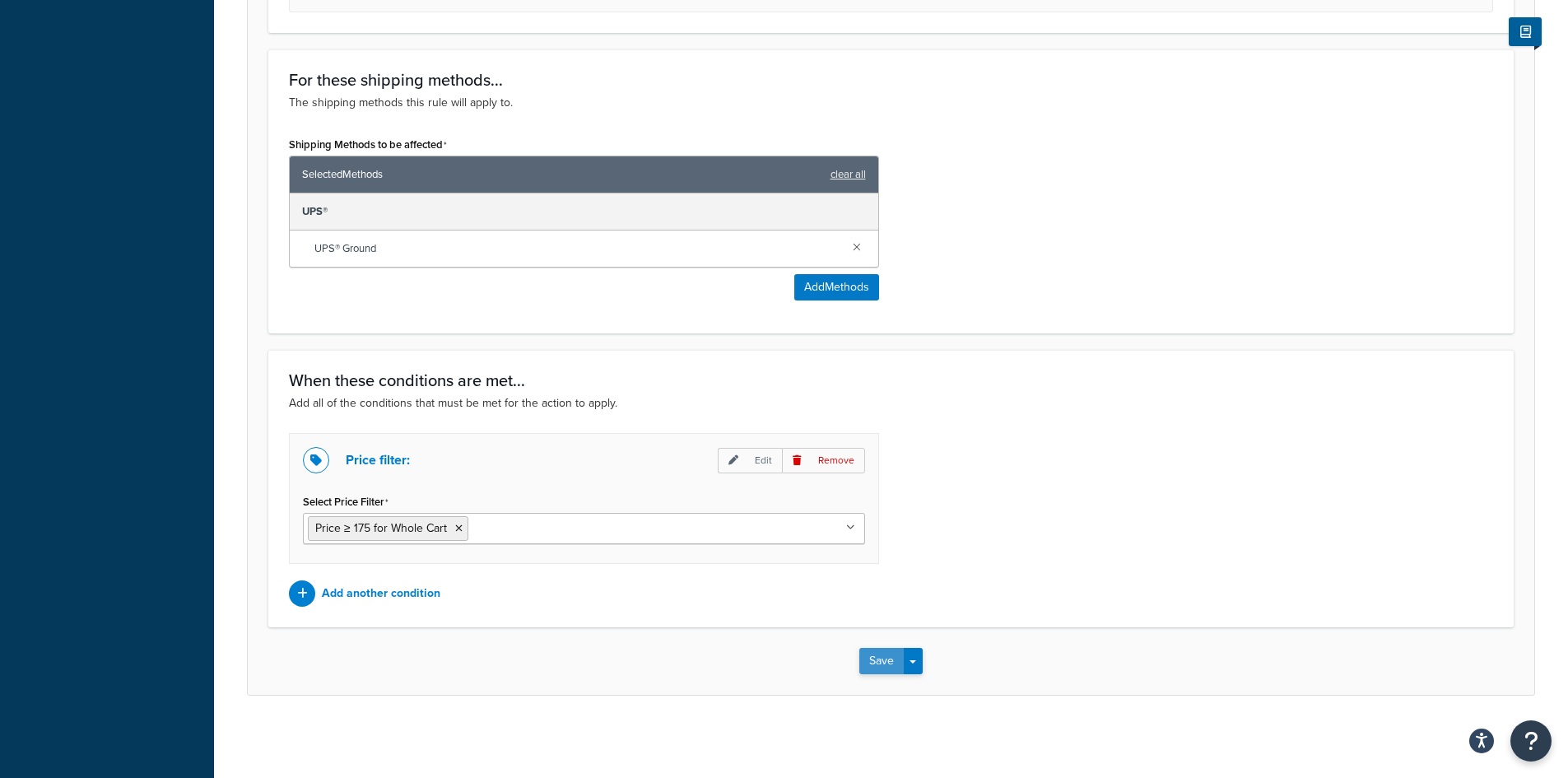
click at [884, 657] on button "Save" at bounding box center [882, 660] width 45 height 27
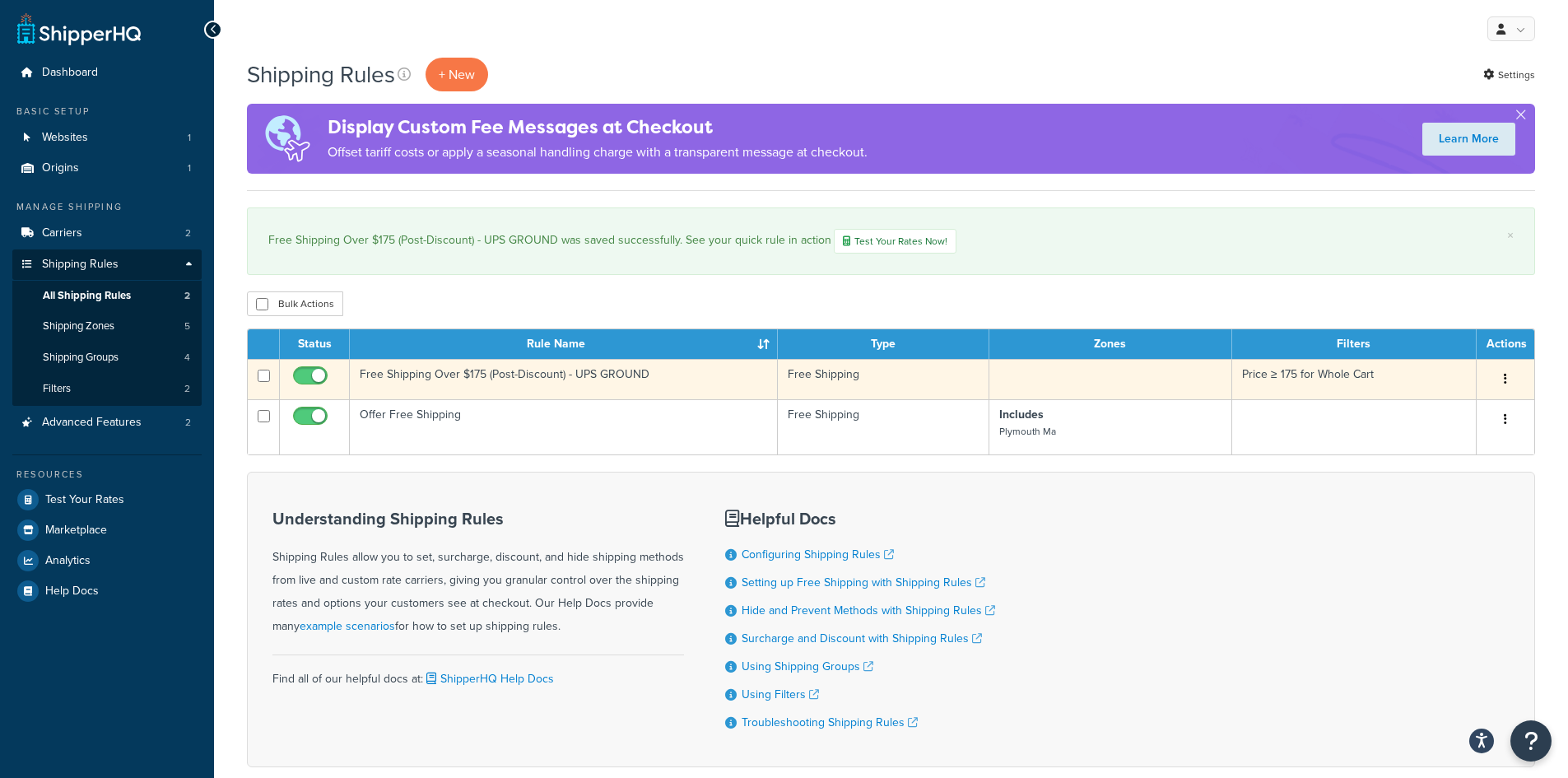
click at [1507, 375] on button "button" at bounding box center [1505, 380] width 23 height 27
click at [1467, 409] on link "Edit" at bounding box center [1450, 410] width 130 height 33
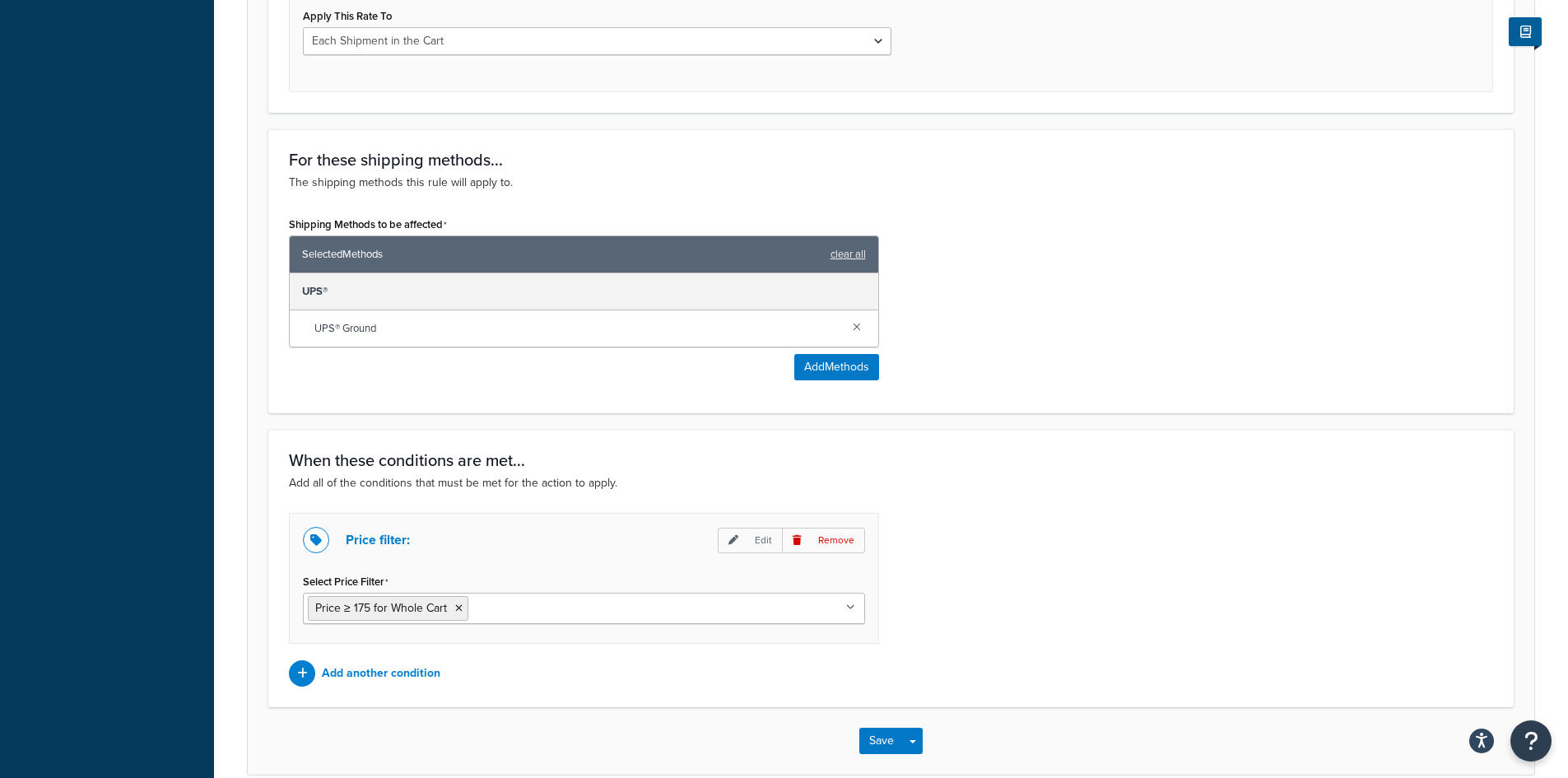
scroll to position [741, 0]
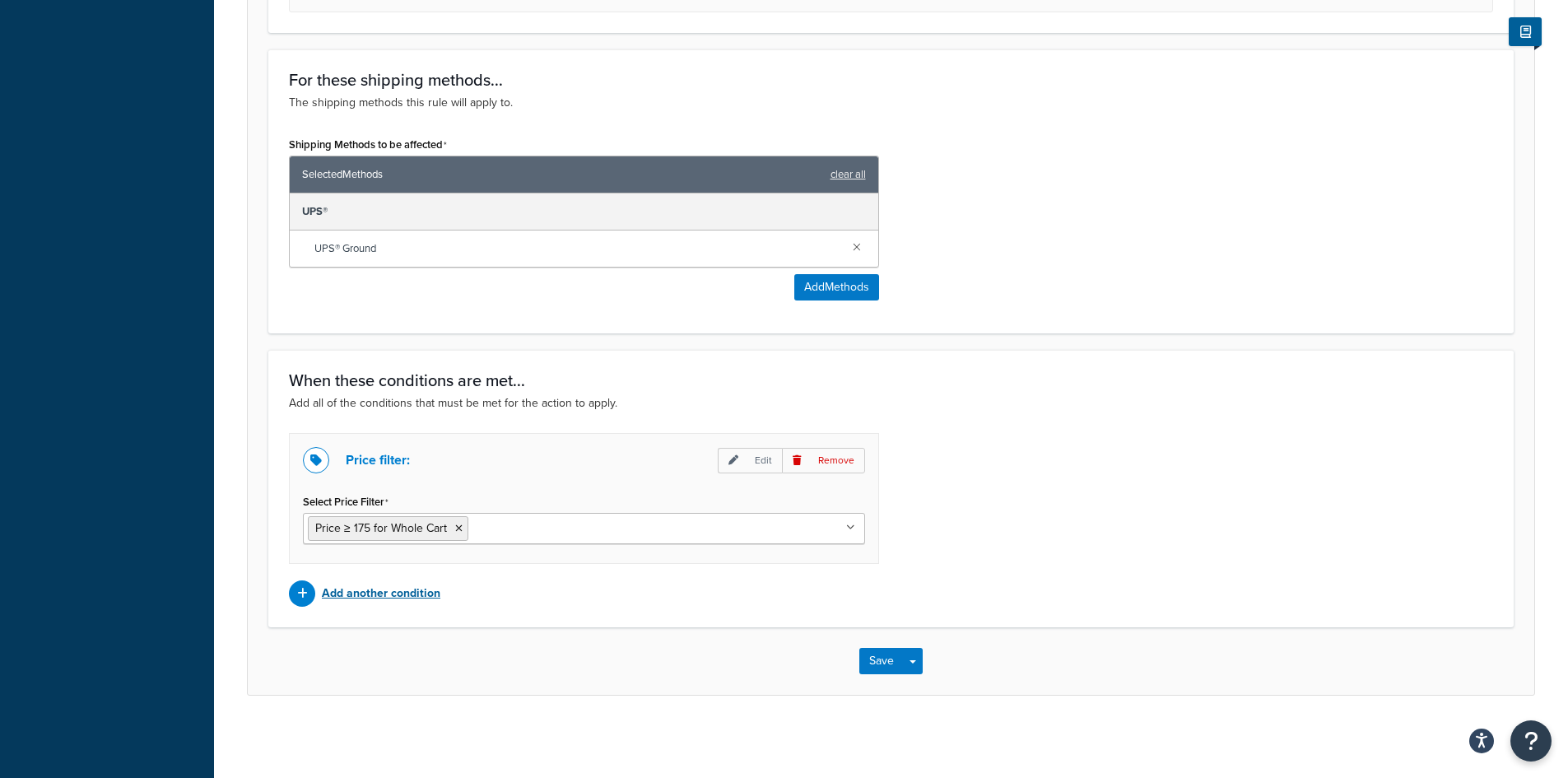
click at [413, 594] on p "Add another condition" at bounding box center [381, 593] width 119 height 23
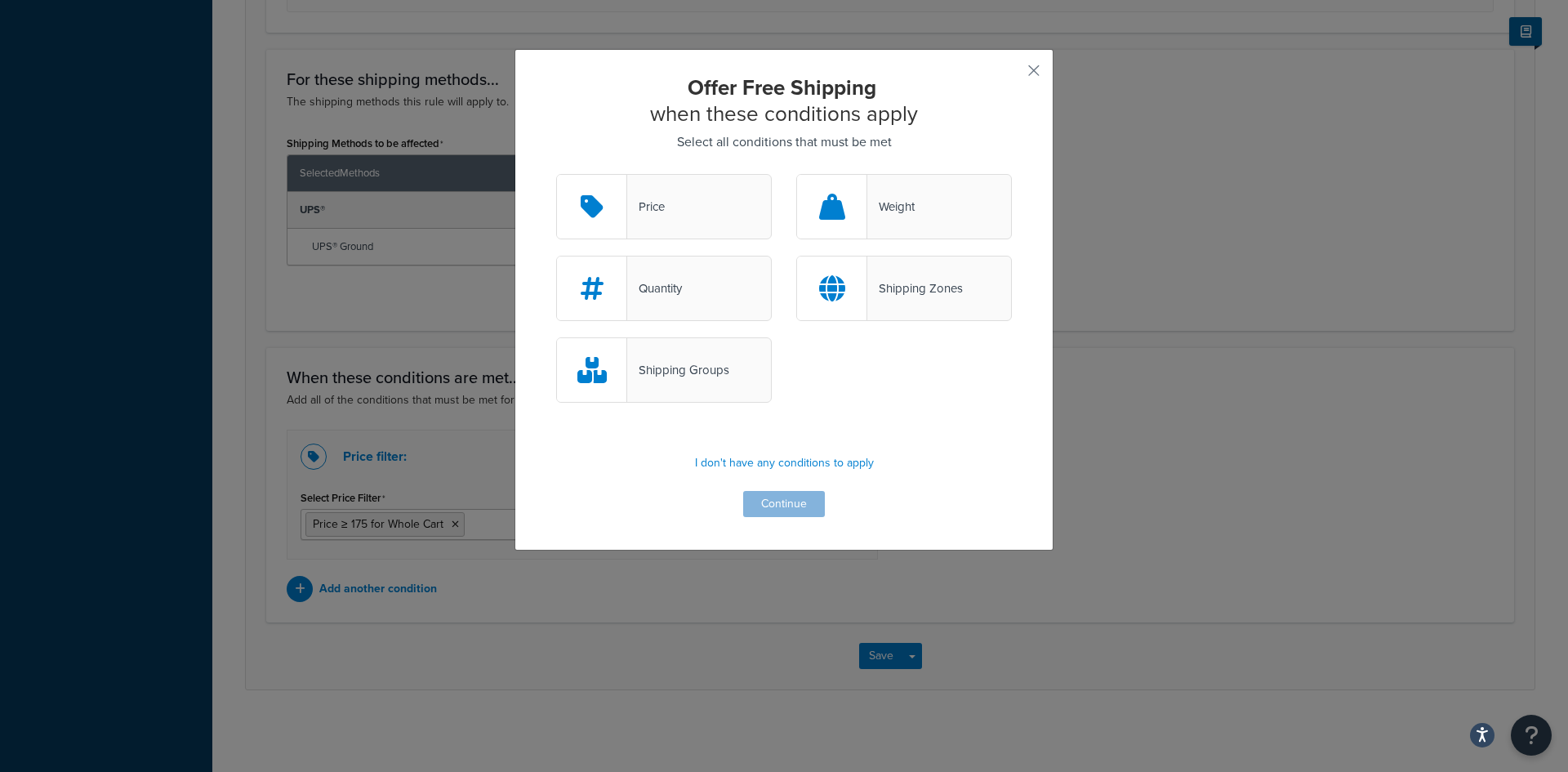
click at [680, 210] on div "Price" at bounding box center [664, 206] width 216 height 66
click at [0, 0] on input "Price" at bounding box center [0, 0] width 0 height 0
click at [770, 504] on button "Continue" at bounding box center [784, 504] width 82 height 26
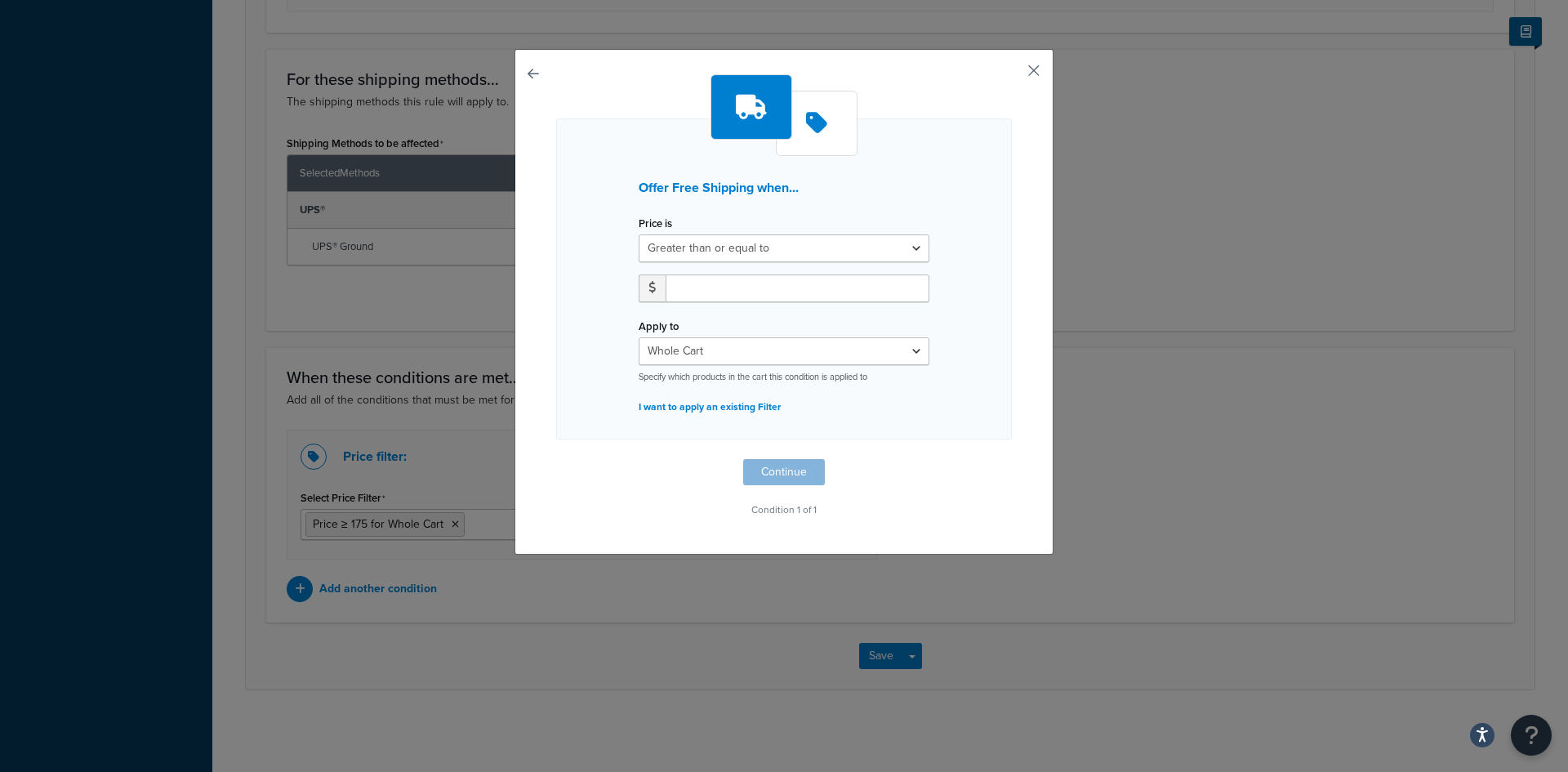
click at [1012, 74] on button "button" at bounding box center [1010, 76] width 4 height 4
